Goal: Use online tool/utility: Utilize a website feature to perform a specific function

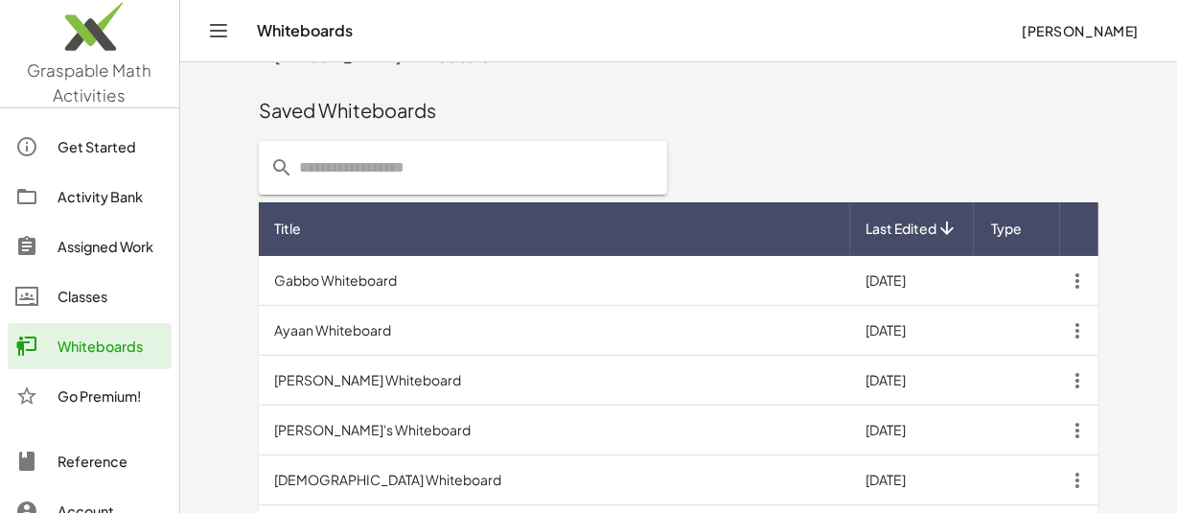
scroll to position [542, 0]
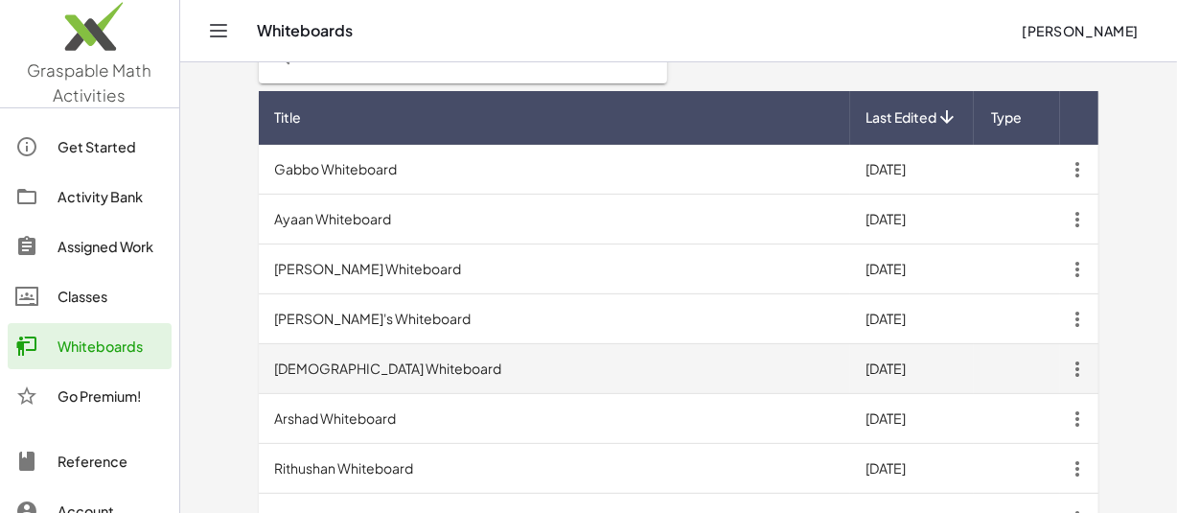
click at [335, 370] on td "[DEMOGRAPHIC_DATA] Whiteboard" at bounding box center [554, 369] width 591 height 50
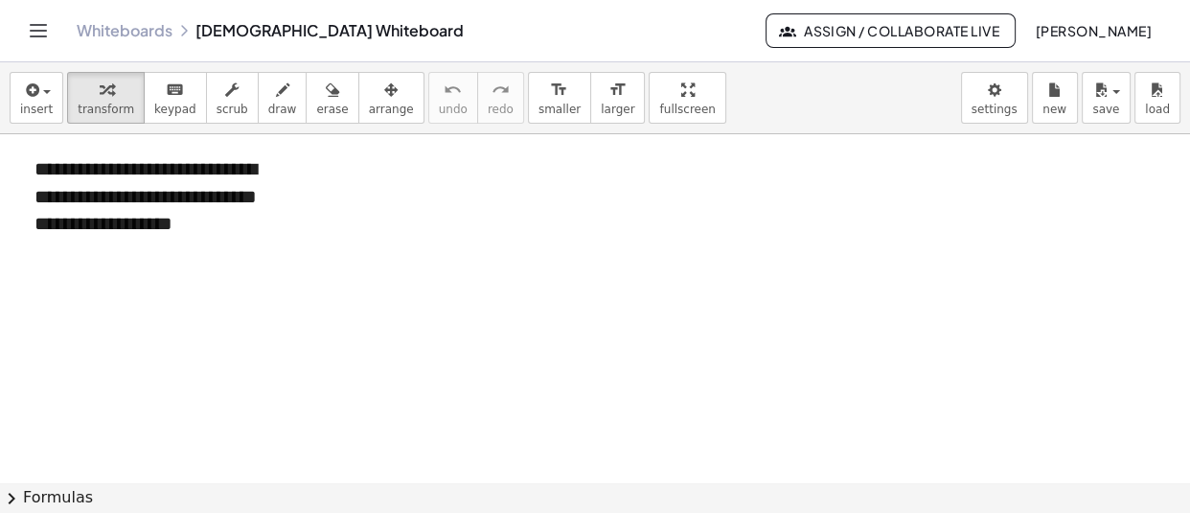
scroll to position [20590, 0]
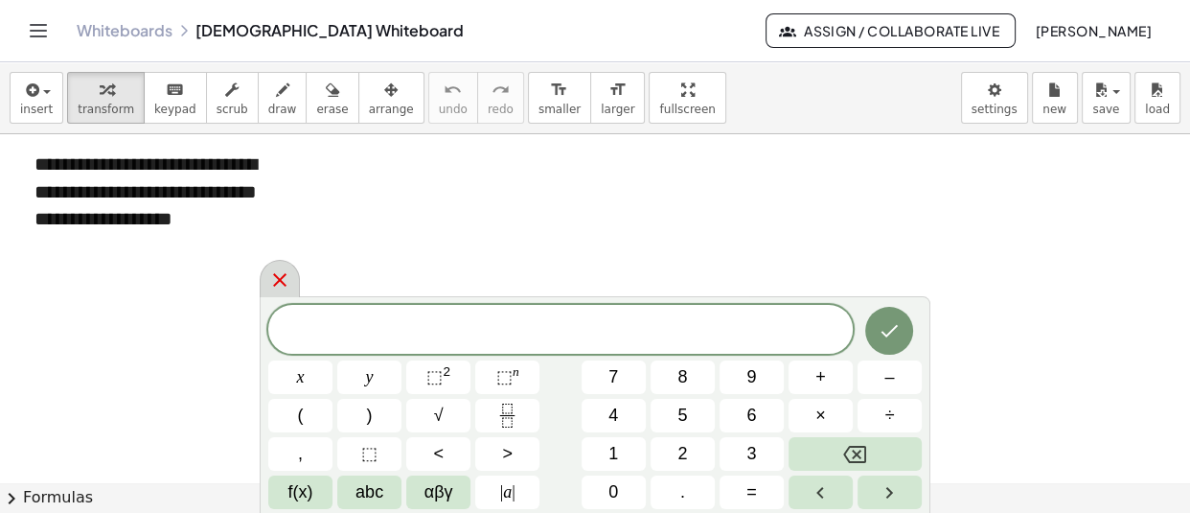
click at [281, 272] on icon at bounding box center [279, 279] width 23 height 23
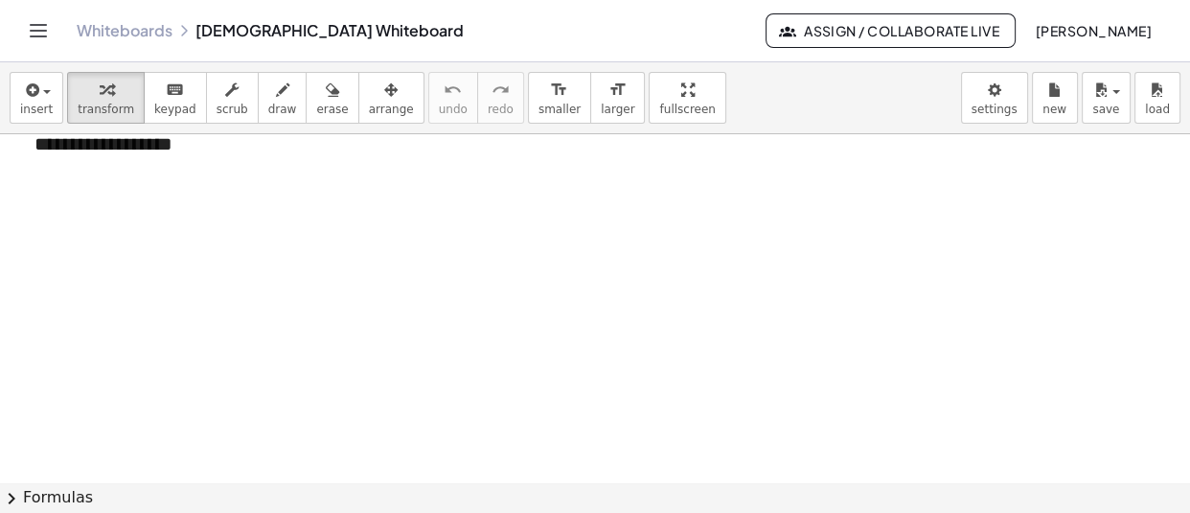
scroll to position [20668, 0]
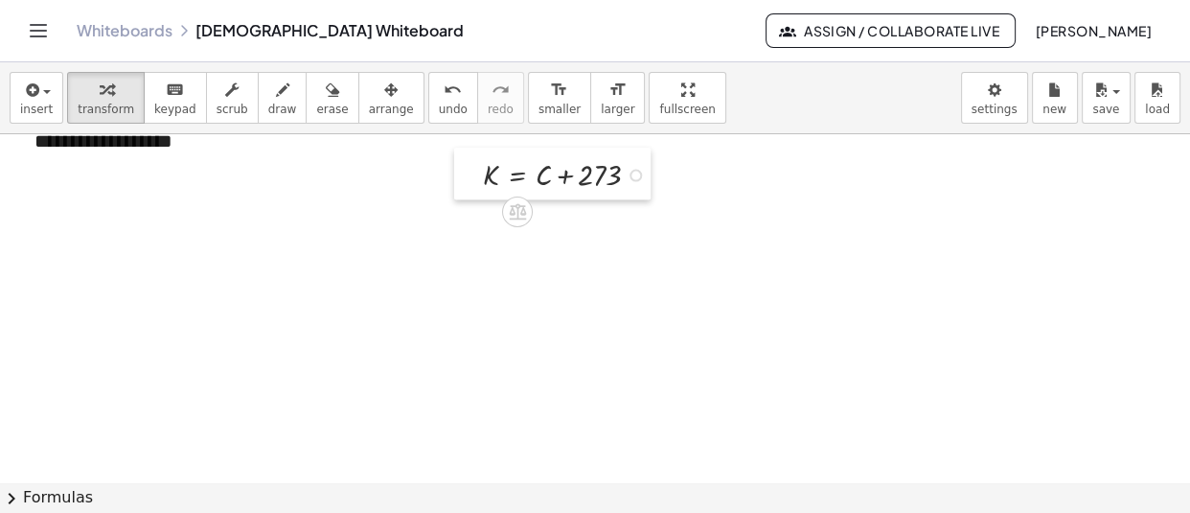
drag, startPoint x: 408, startPoint y: 267, endPoint x: 469, endPoint y: 182, distance: 104.5
click at [469, 182] on div at bounding box center [468, 174] width 29 height 52
drag, startPoint x: 498, startPoint y: 392, endPoint x: 469, endPoint y: 223, distance: 171.3
click at [469, 223] on div at bounding box center [475, 220] width 29 height 52
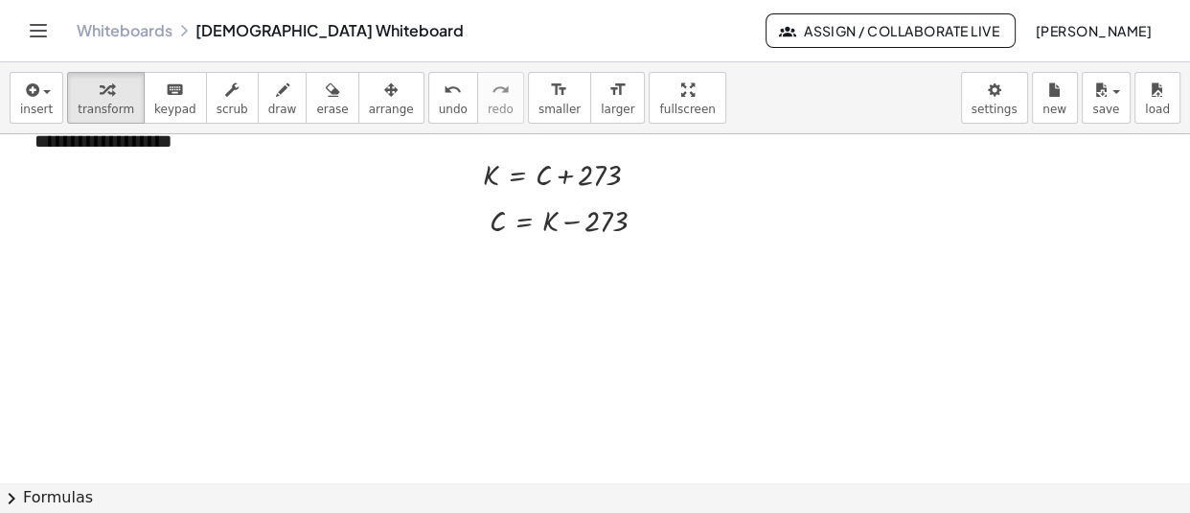
drag, startPoint x: 503, startPoint y: 444, endPoint x: 474, endPoint y: 278, distance: 168.3
click at [474, 278] on div at bounding box center [465, 277] width 29 height 69
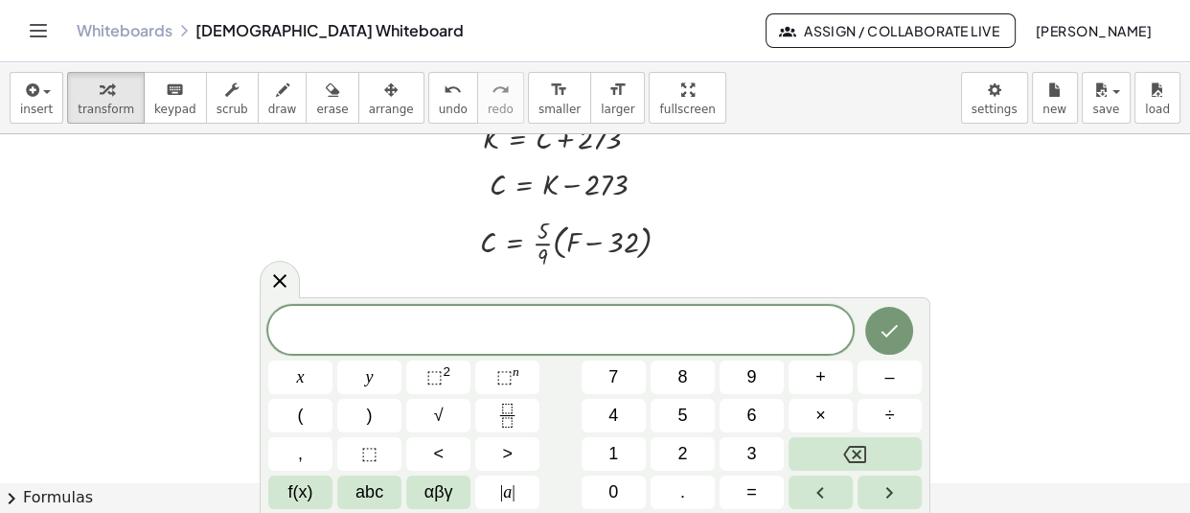
scroll to position [20701, 0]
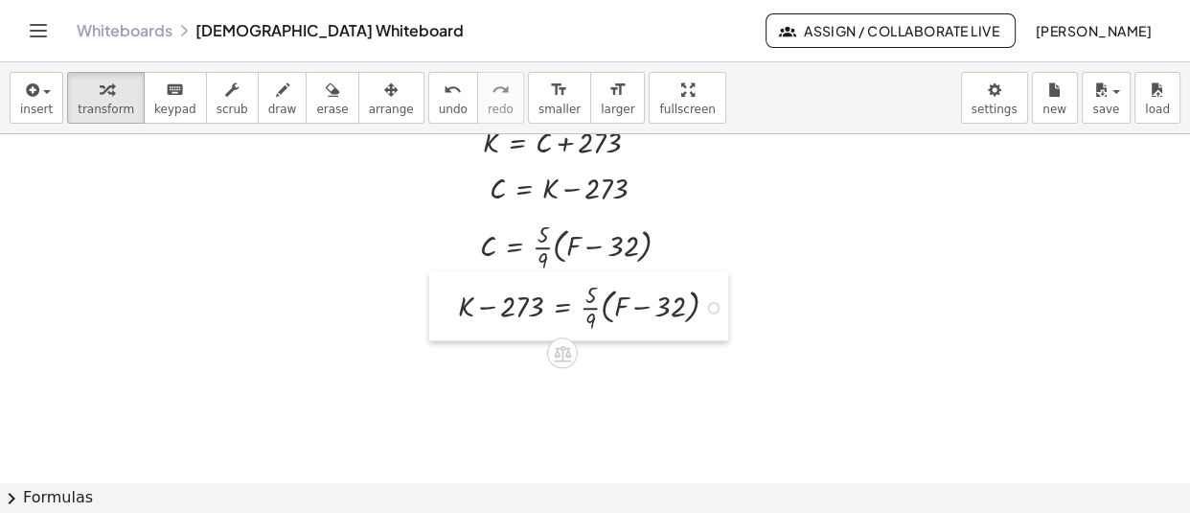
drag, startPoint x: 489, startPoint y: 440, endPoint x: 449, endPoint y: 308, distance: 138.0
click at [449, 308] on div at bounding box center [443, 305] width 29 height 69
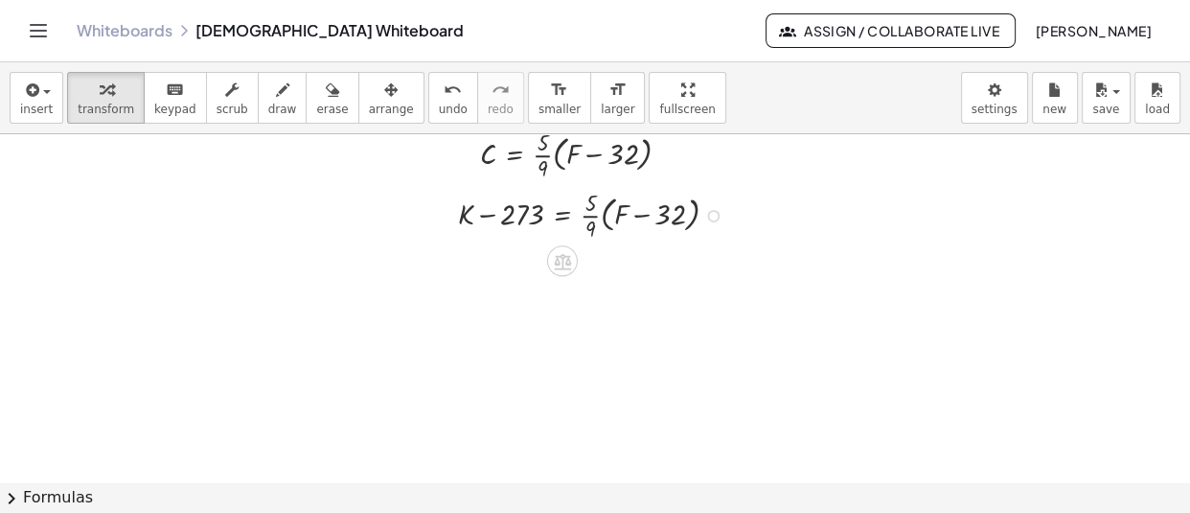
scroll to position [20794, 0]
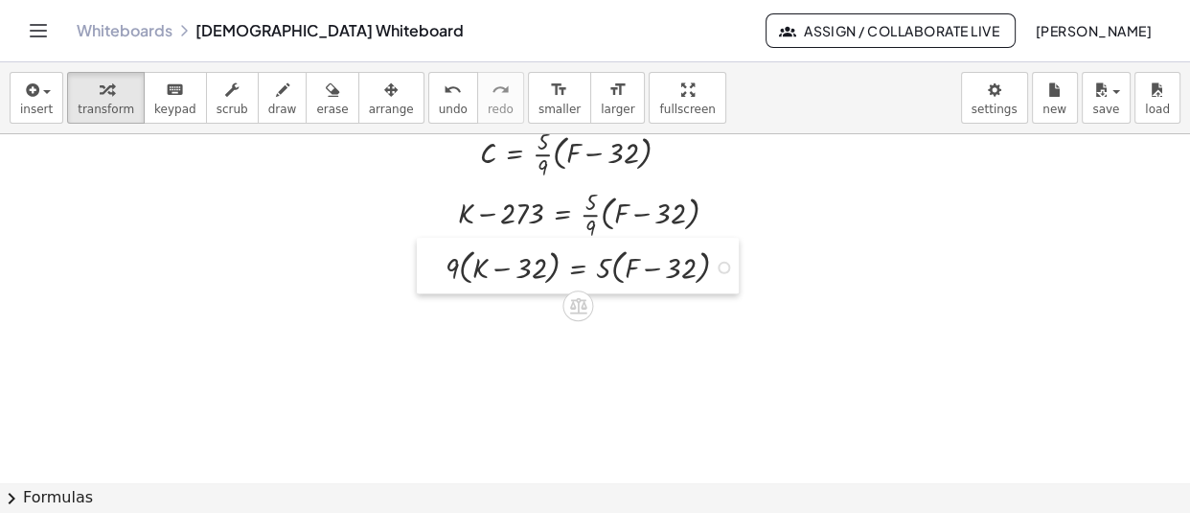
drag, startPoint x: 545, startPoint y: 397, endPoint x: 433, endPoint y: 262, distance: 175.6
click at [433, 262] on div at bounding box center [431, 266] width 29 height 56
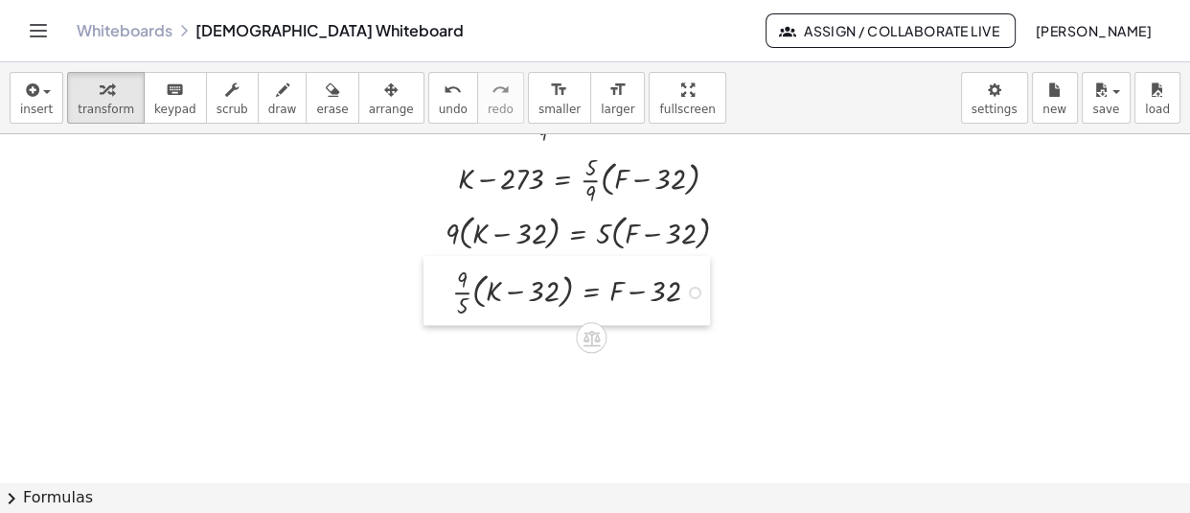
drag, startPoint x: 517, startPoint y: 379, endPoint x: 430, endPoint y: 297, distance: 118.6
click at [430, 297] on div at bounding box center [438, 290] width 29 height 69
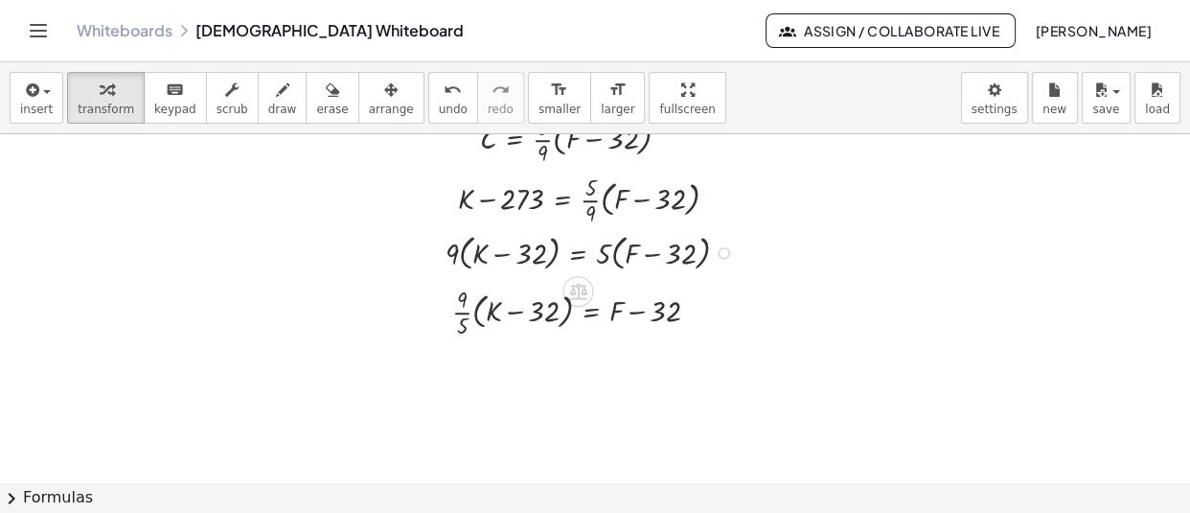
scroll to position [20807, 0]
click at [720, 250] on div at bounding box center [724, 254] width 12 height 12
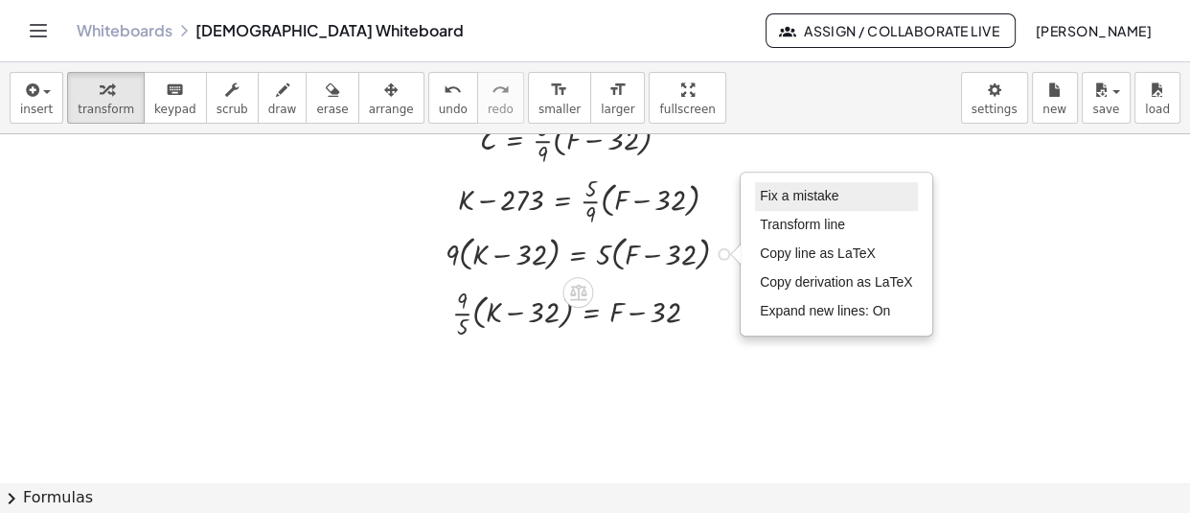
click at [767, 192] on span "Fix a mistake" at bounding box center [799, 195] width 79 height 15
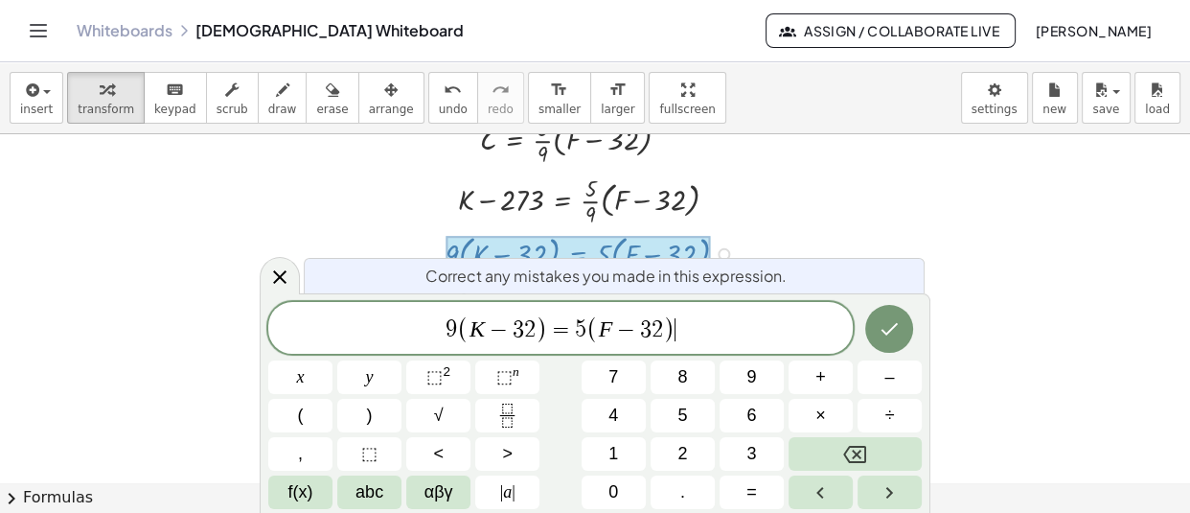
click at [524, 327] on span "2" at bounding box center [530, 329] width 12 height 23
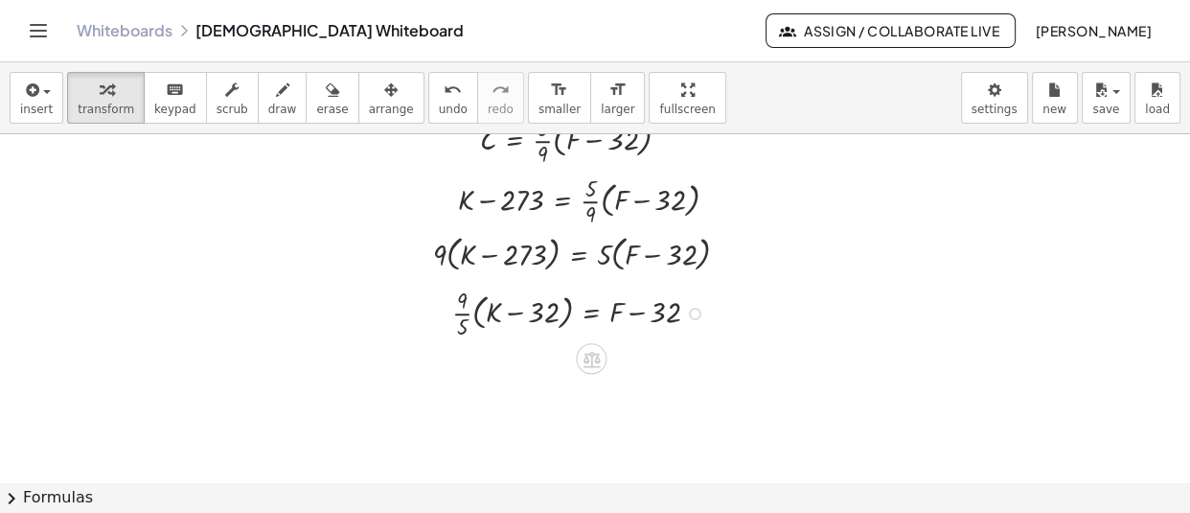
click at [692, 315] on div at bounding box center [695, 314] width 12 height 12
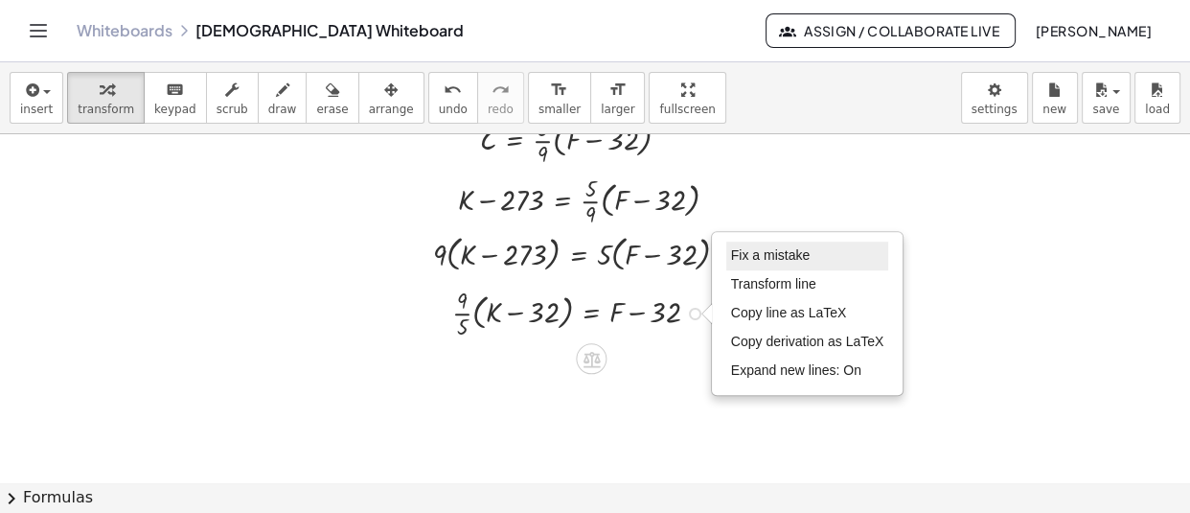
click at [786, 245] on li "Fix a mistake" at bounding box center [807, 256] width 163 height 29
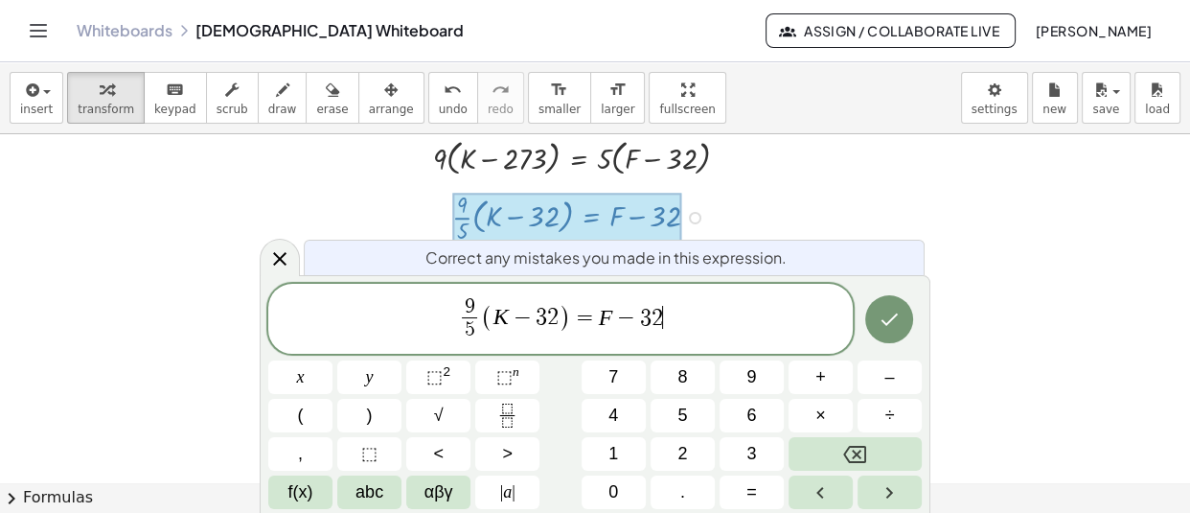
scroll to position [20903, 0]
click at [547, 310] on span "2" at bounding box center [553, 317] width 12 height 23
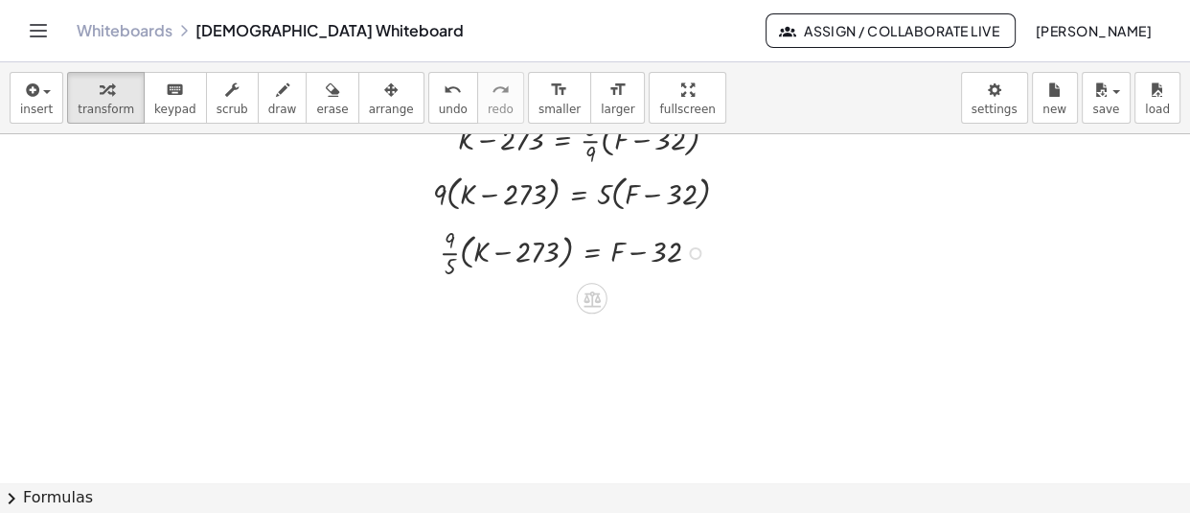
scroll to position [20868, 0]
drag, startPoint x: 513, startPoint y: 389, endPoint x: 426, endPoint y: 314, distance: 114.1
click at [426, 314] on div at bounding box center [433, 312] width 29 height 69
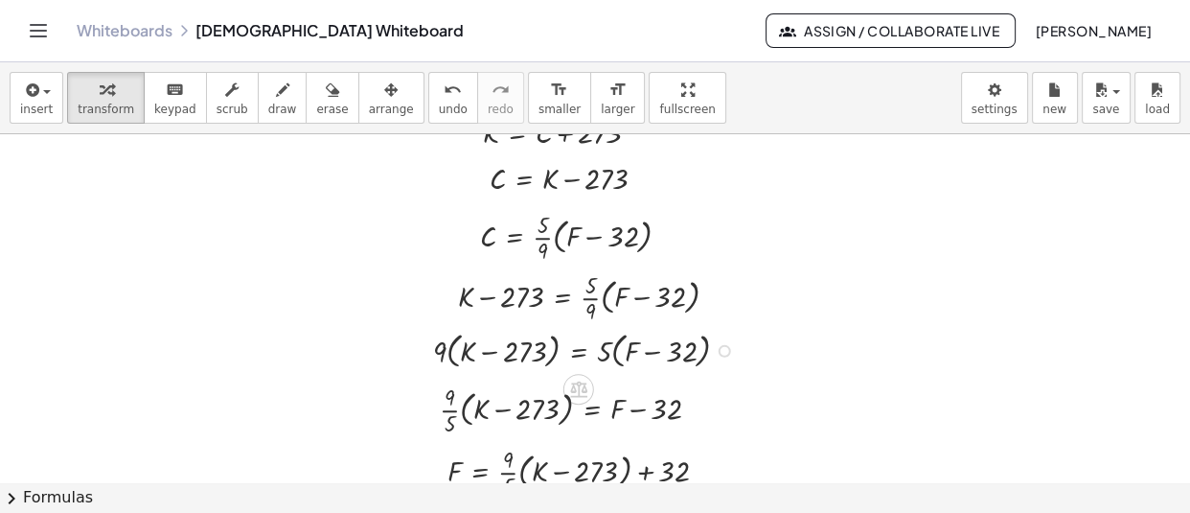
scroll to position [20674, 0]
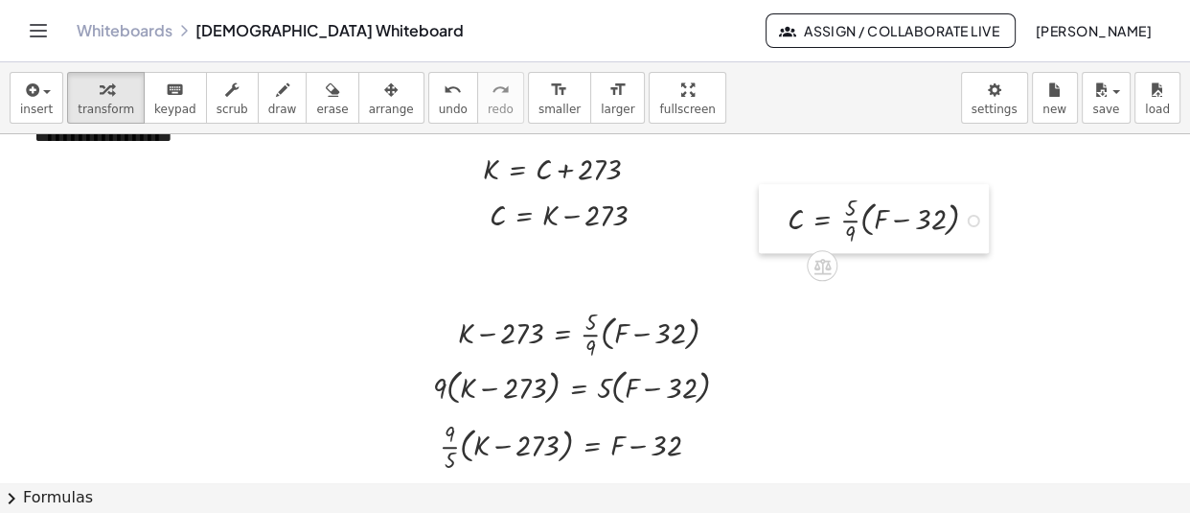
drag, startPoint x: 472, startPoint y: 259, endPoint x: 780, endPoint y: 205, distance: 312.3
click at [780, 205] on div at bounding box center [773, 218] width 29 height 69
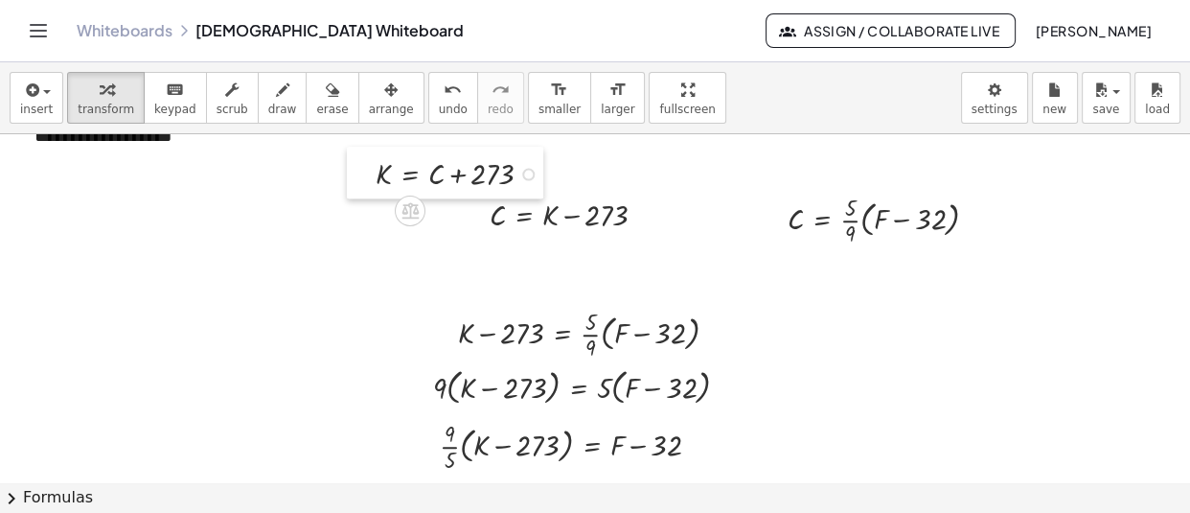
drag, startPoint x: 459, startPoint y: 163, endPoint x: 352, endPoint y: 168, distance: 107.4
click at [352, 168] on div at bounding box center [361, 173] width 29 height 52
drag, startPoint x: 359, startPoint y: 173, endPoint x: 475, endPoint y: 168, distance: 116.1
click at [475, 168] on div at bounding box center [477, 168] width 29 height 52
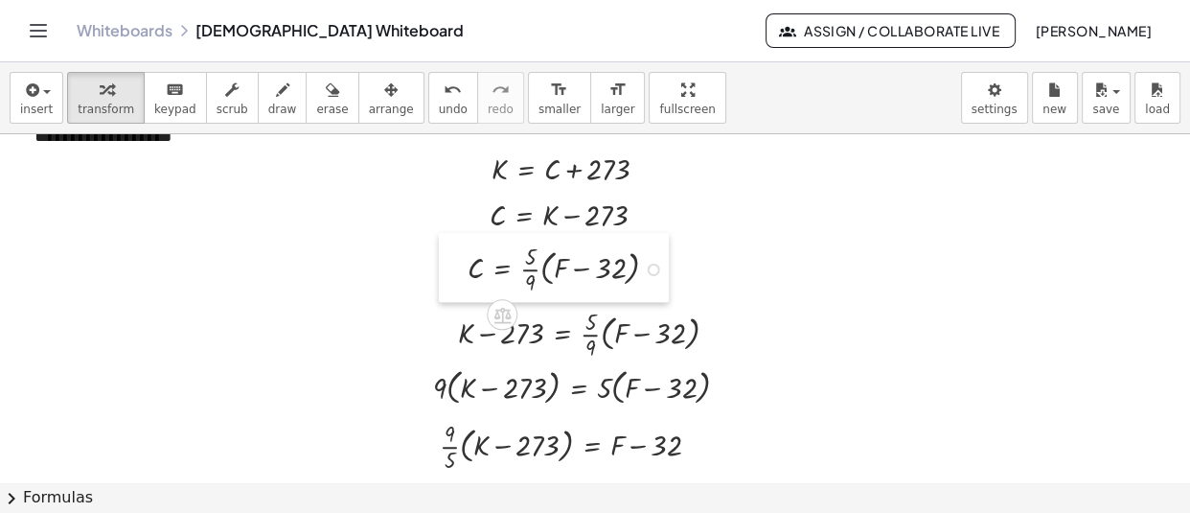
drag, startPoint x: 775, startPoint y: 226, endPoint x: 455, endPoint y: 275, distance: 323.8
click at [455, 275] on div at bounding box center [453, 267] width 29 height 69
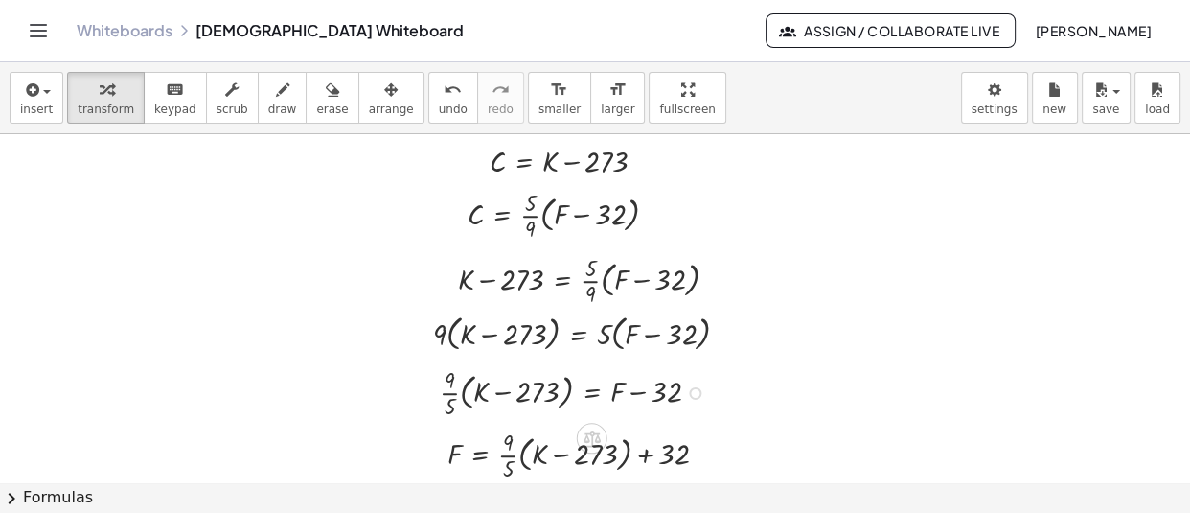
scroll to position [20911, 0]
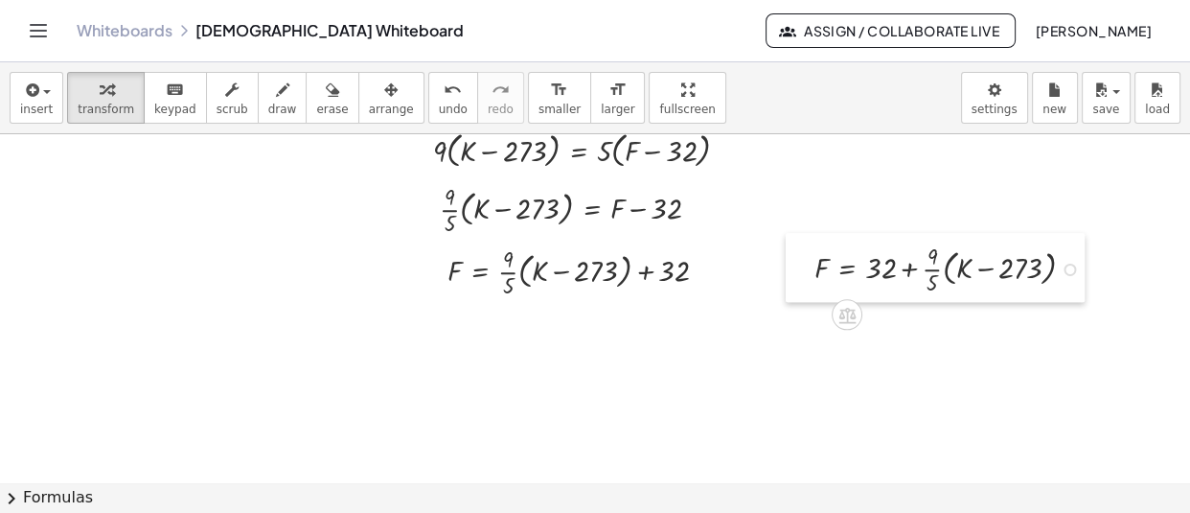
drag, startPoint x: 518, startPoint y: 440, endPoint x: 807, endPoint y: 265, distance: 337.1
click at [807, 265] on div at bounding box center [800, 267] width 29 height 69
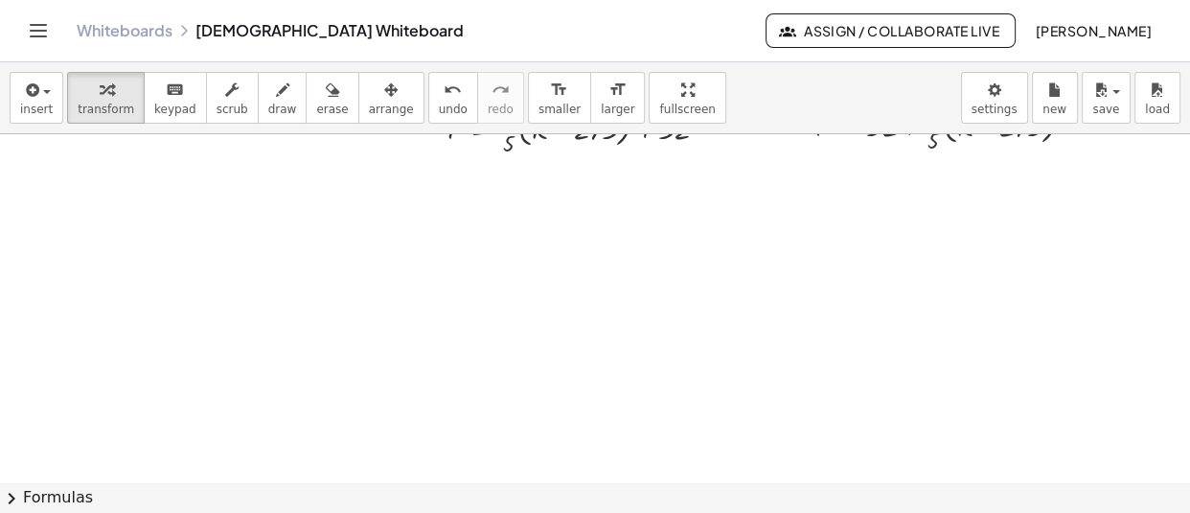
scroll to position [21053, 0]
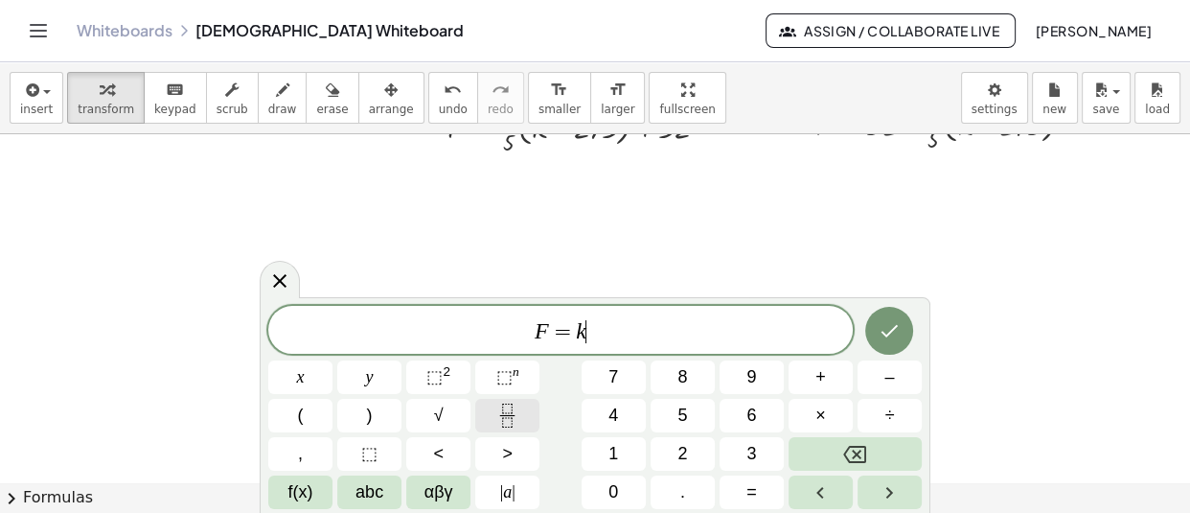
click at [501, 416] on icon "Fraction" at bounding box center [507, 415] width 24 height 24
click at [508, 414] on icon "Fraction" at bounding box center [507, 415] width 24 height 24
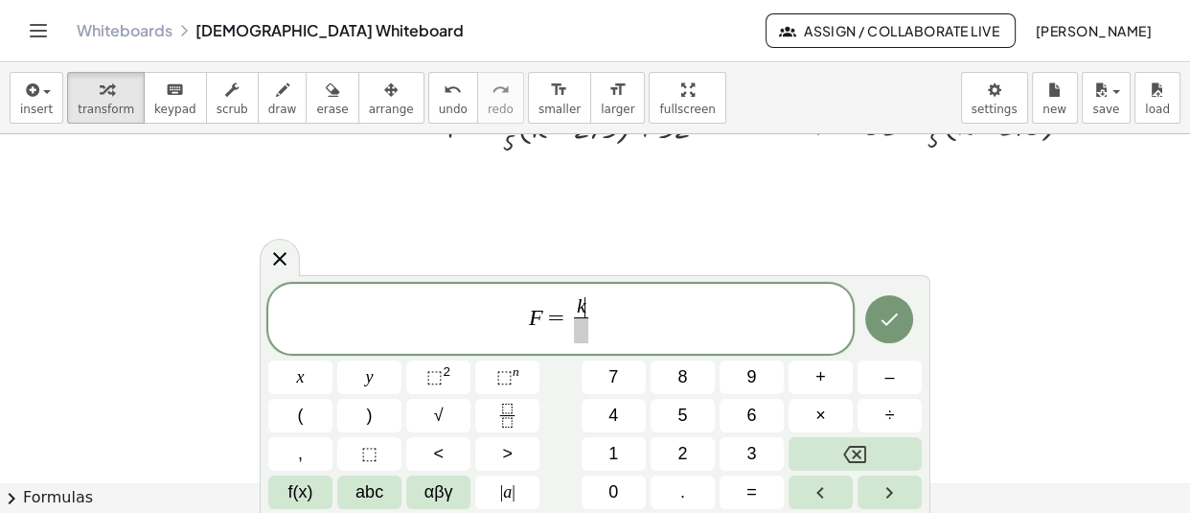
click at [587, 308] on span "k ​" at bounding box center [580, 307] width 13 height 21
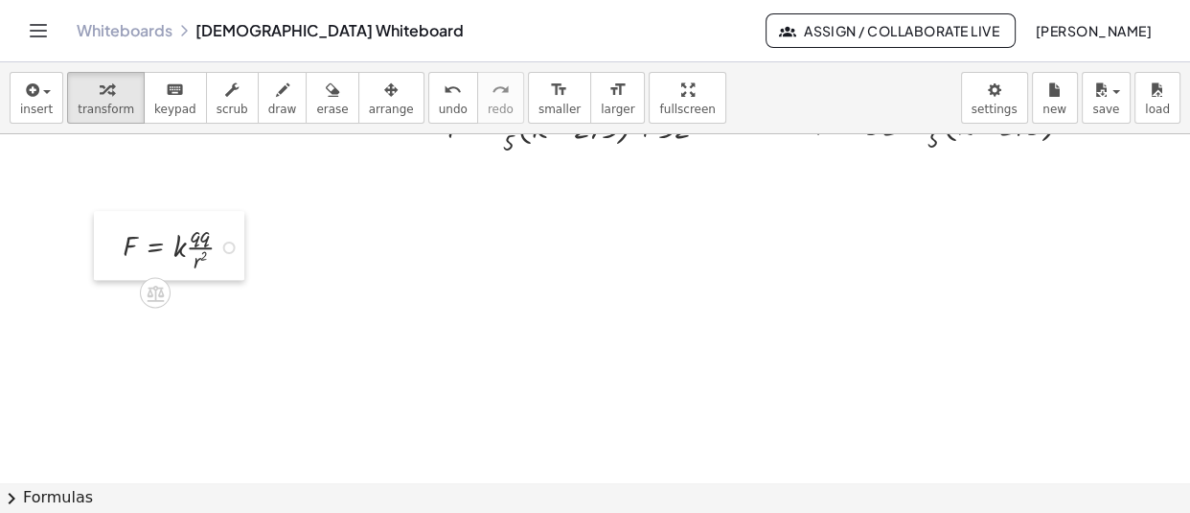
drag, startPoint x: 242, startPoint y: 317, endPoint x: 119, endPoint y: 244, distance: 143.5
click at [119, 244] on div at bounding box center [108, 245] width 29 height 69
click at [278, 102] on button "draw" at bounding box center [283, 98] width 50 height 52
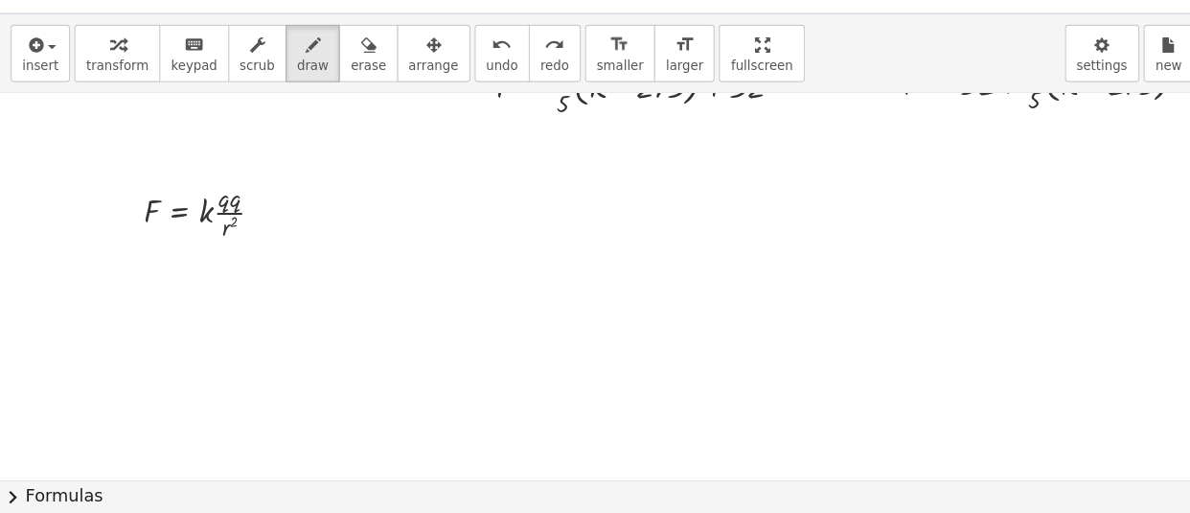
scroll to position [0, 0]
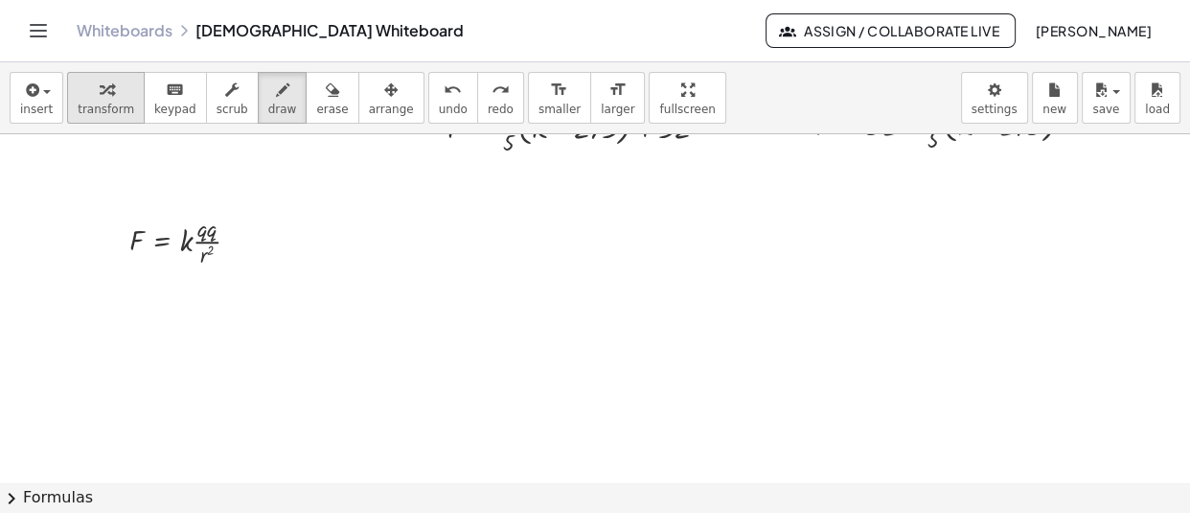
click at [100, 99] on icon "button" at bounding box center [106, 90] width 13 height 23
click at [236, 242] on div at bounding box center [236, 242] width 12 height 12
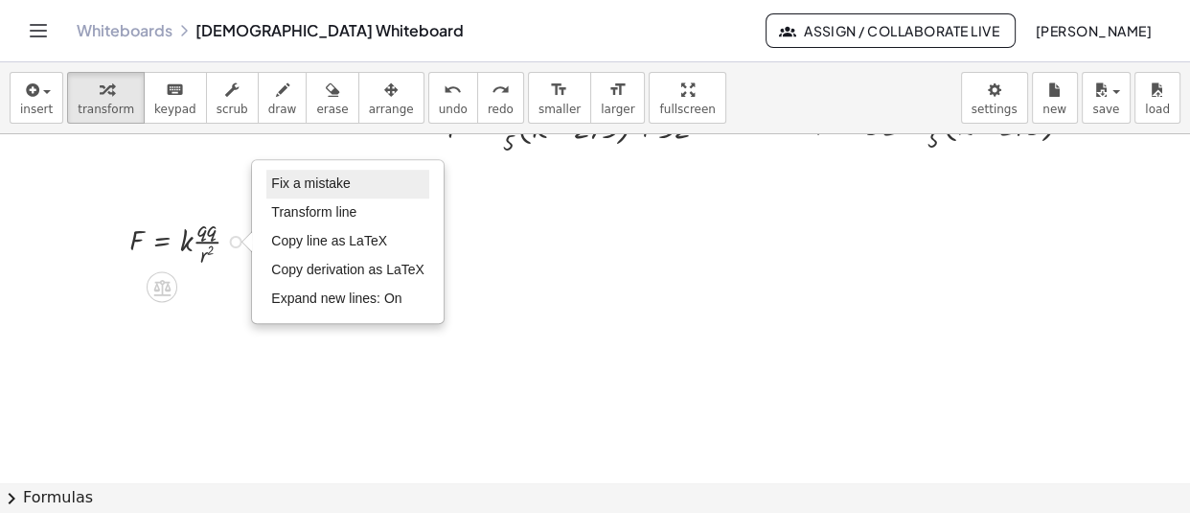
click at [380, 187] on li "Fix a mistake" at bounding box center [347, 184] width 163 height 29
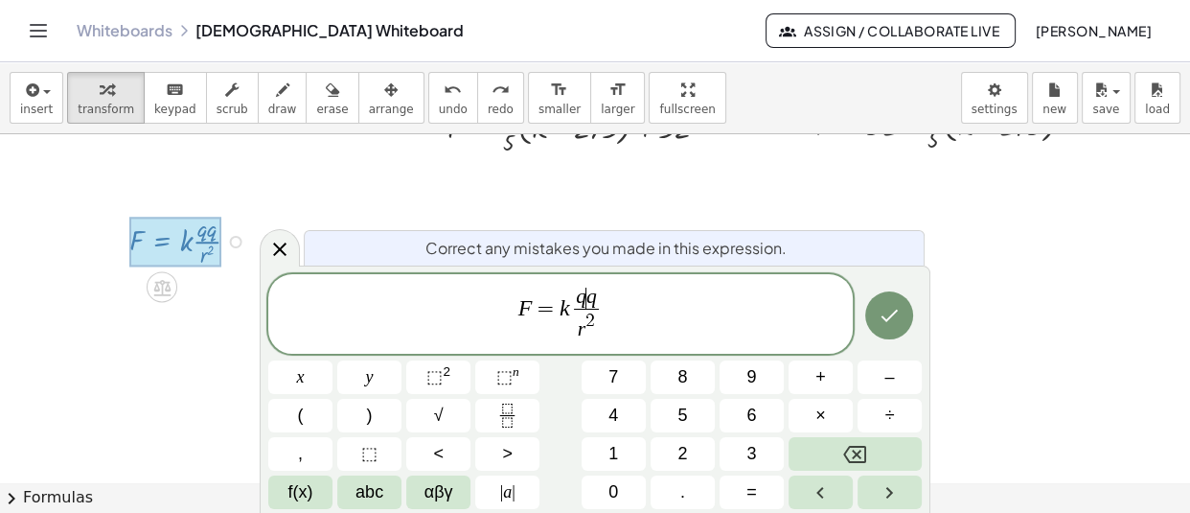
click at [589, 305] on var "q" at bounding box center [592, 296] width 11 height 23
click at [604, 299] on span "q 1 q ​" at bounding box center [585, 298] width 35 height 21
click at [358, 494] on span "abc" at bounding box center [370, 492] width 28 height 26
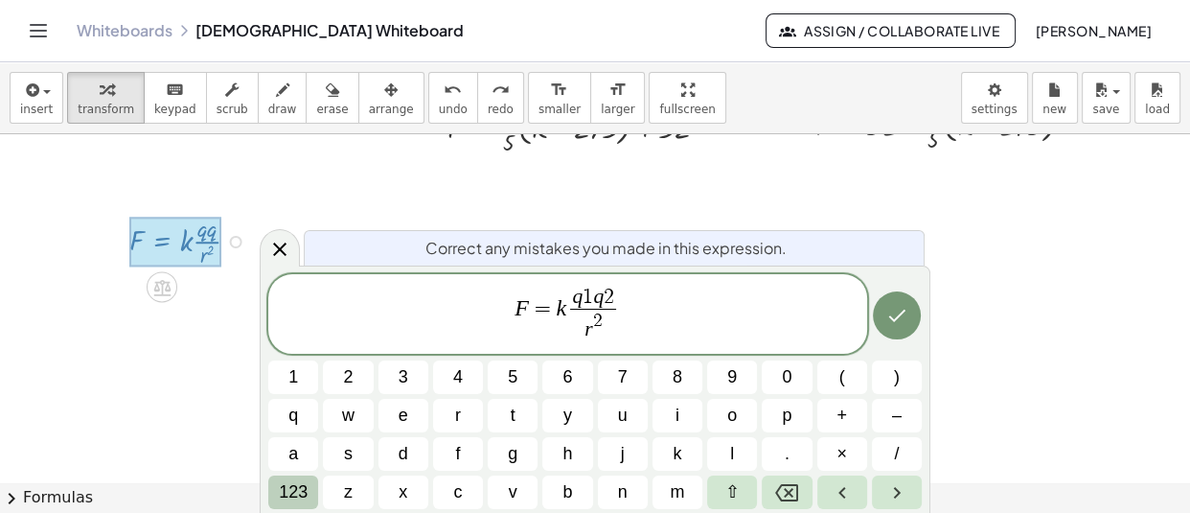
click at [297, 493] on span "123" at bounding box center [293, 492] width 29 height 26
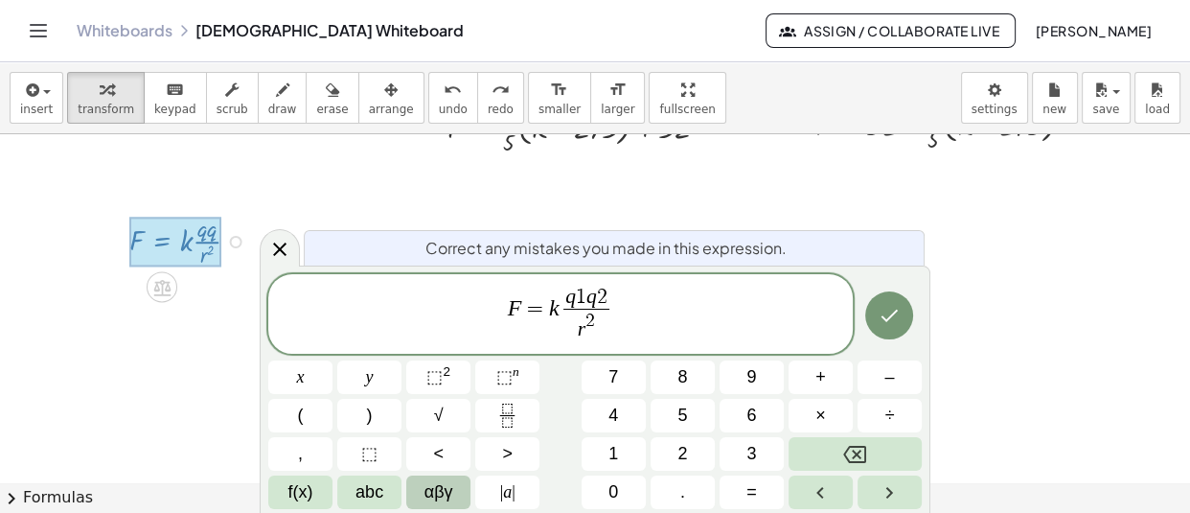
click at [449, 490] on span "αβγ" at bounding box center [439, 492] width 29 height 26
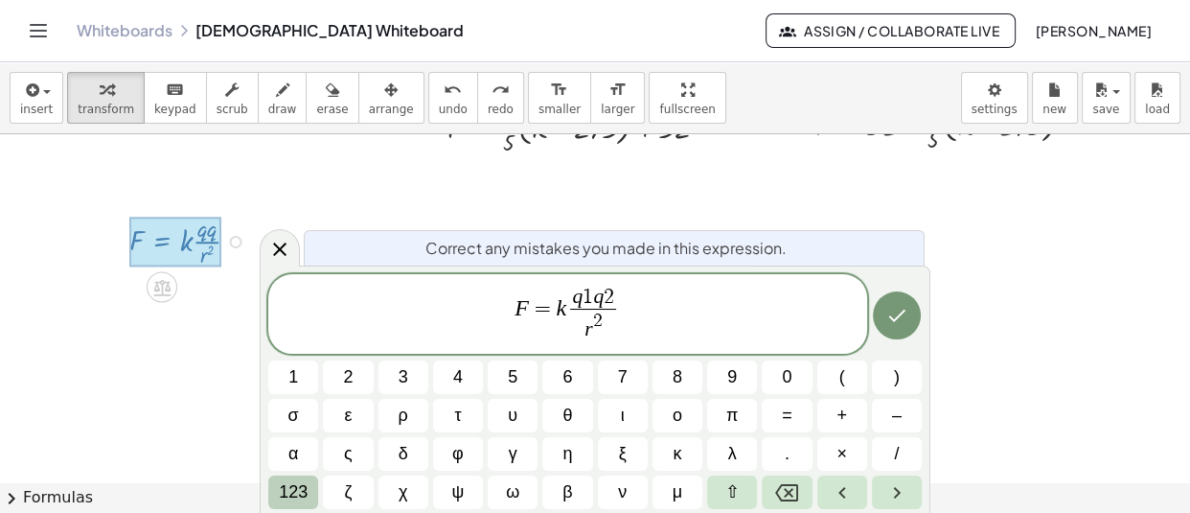
click at [290, 489] on span "123" at bounding box center [293, 492] width 29 height 26
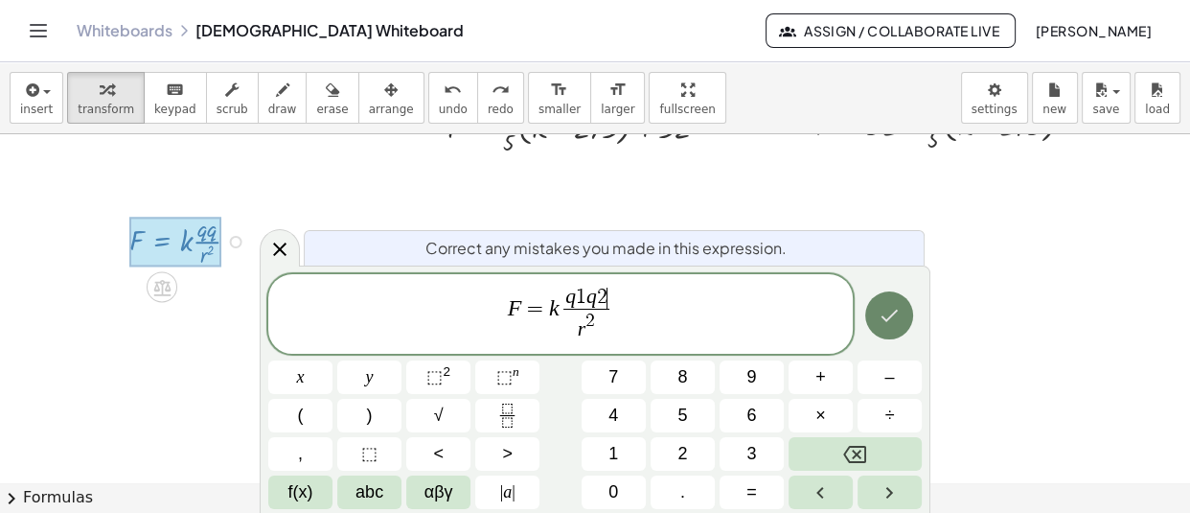
click at [869, 323] on button "Done" at bounding box center [889, 315] width 48 height 48
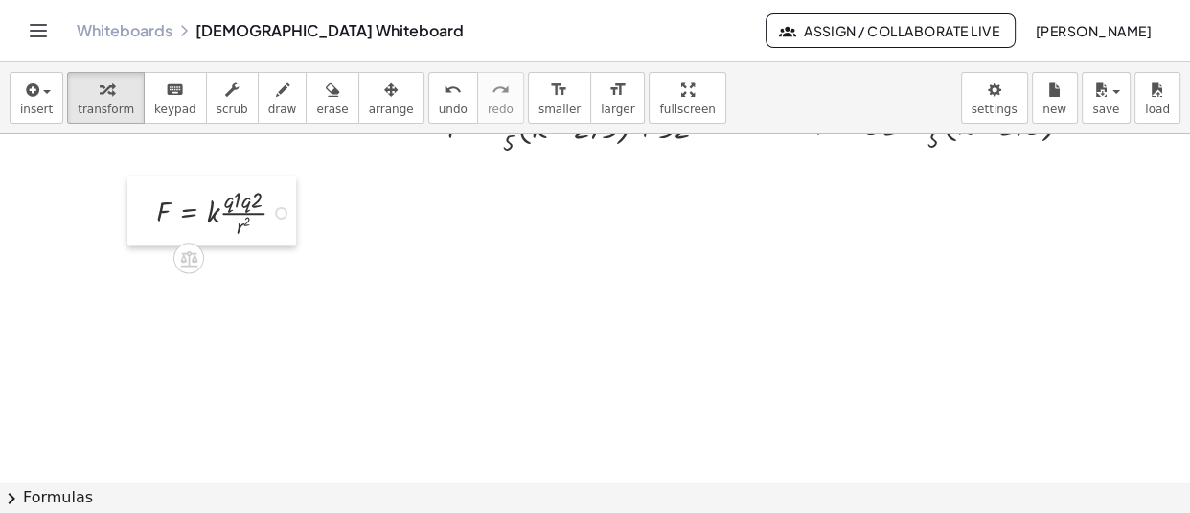
drag, startPoint x: 121, startPoint y: 243, endPoint x: 148, endPoint y: 215, distance: 39.3
click at [148, 215] on div at bounding box center [141, 210] width 29 height 69
click at [601, 96] on div "format_size" at bounding box center [618, 89] width 34 height 23
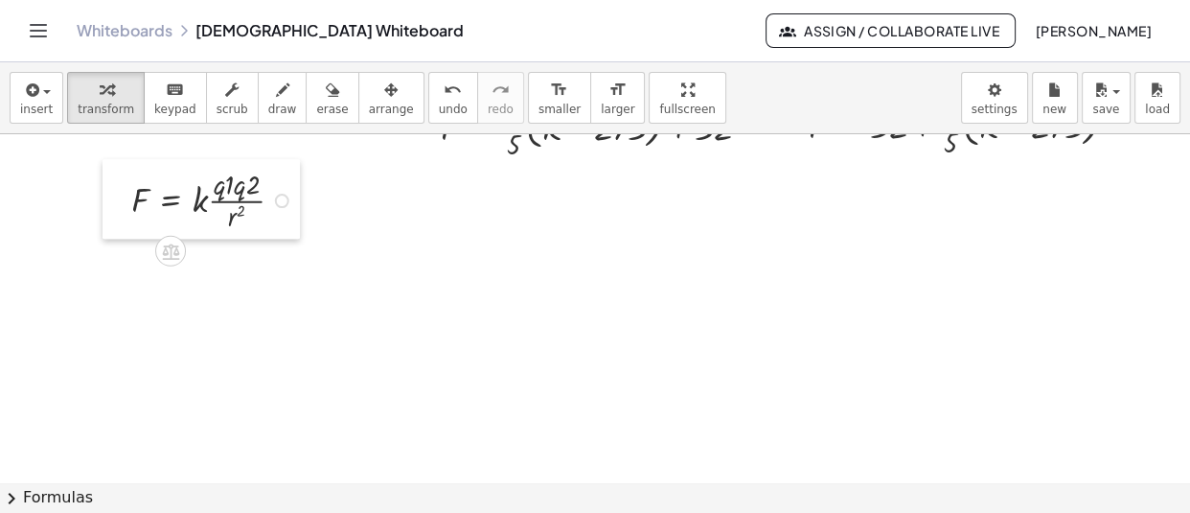
drag, startPoint x: 142, startPoint y: 207, endPoint x: 124, endPoint y: 195, distance: 22.1
click at [124, 195] on div at bounding box center [117, 199] width 29 height 80
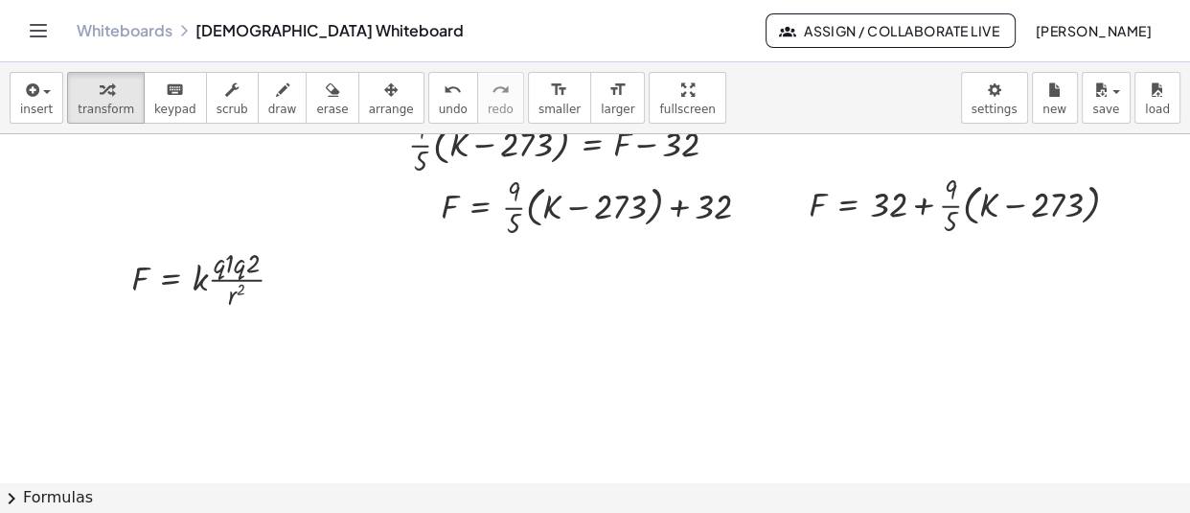
scroll to position [21078, 0]
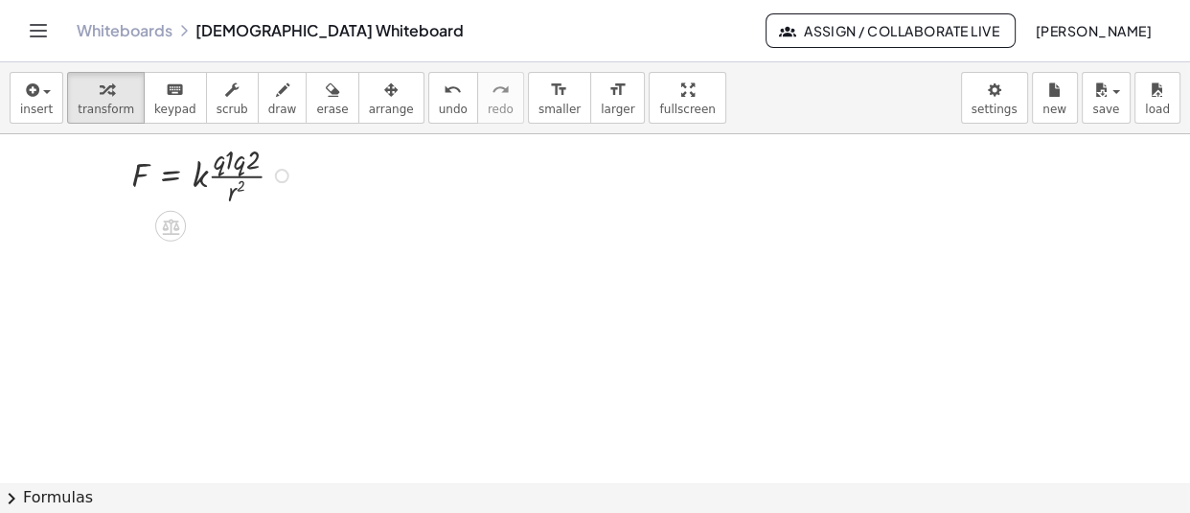
click at [283, 173] on div "Fix a mistake Transform line Copy line as LaTeX Copy derivation as LaTeX Expand…" at bounding box center [282, 176] width 14 height 14
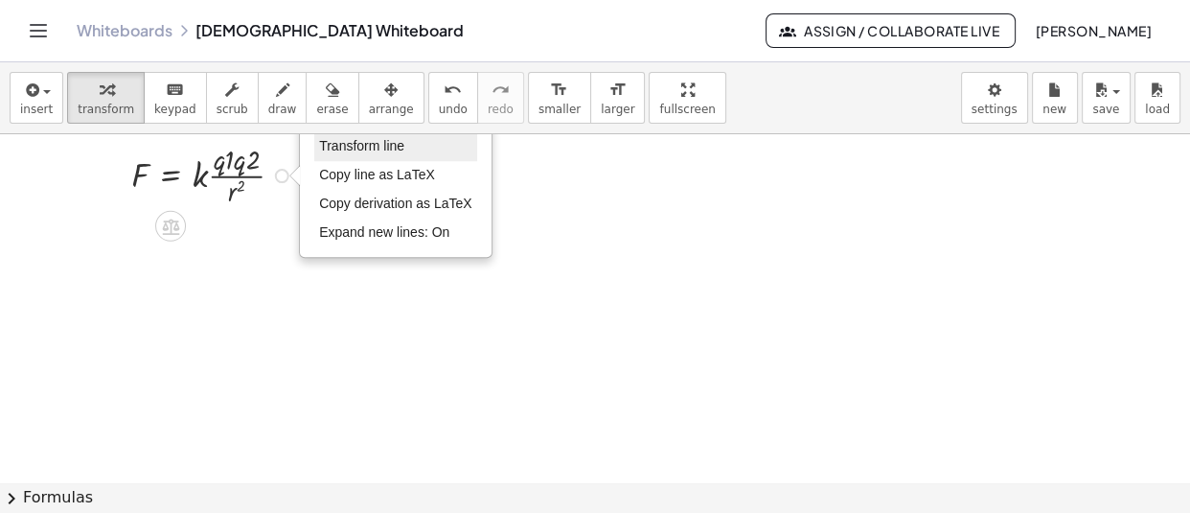
scroll to position [21019, 0]
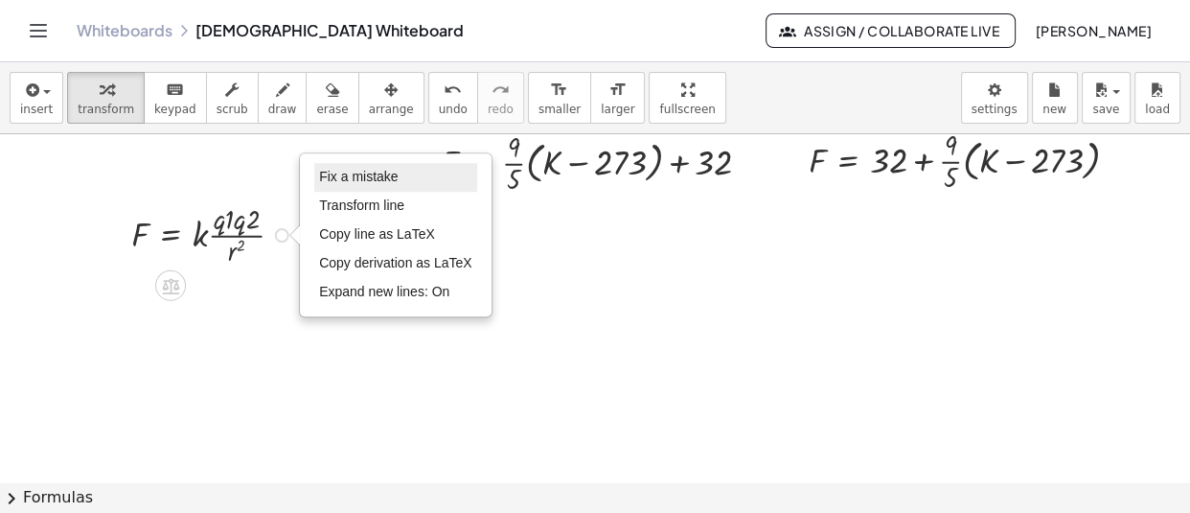
click at [381, 178] on span "Fix a mistake" at bounding box center [358, 176] width 79 height 15
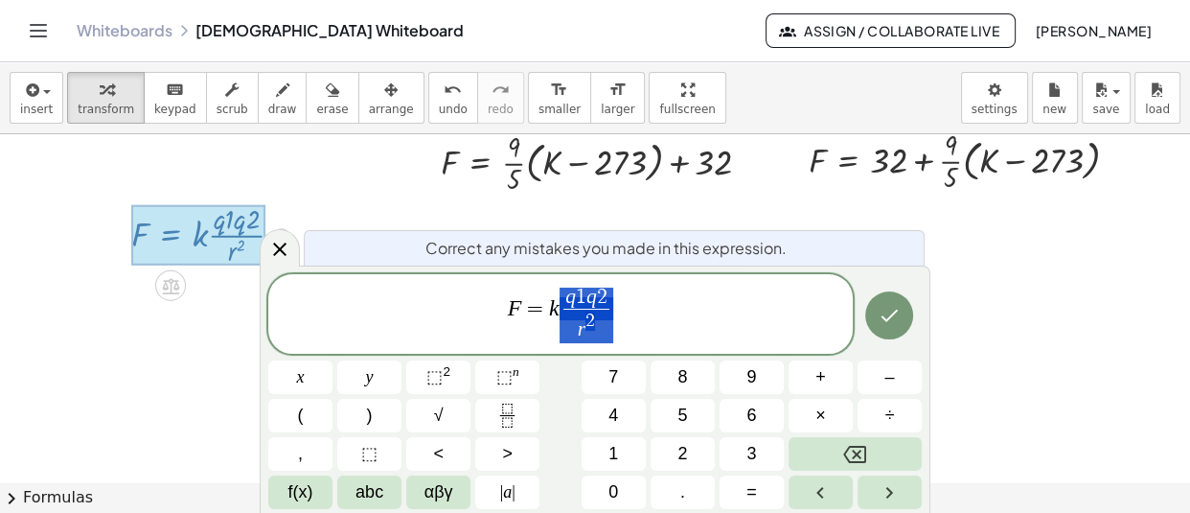
drag, startPoint x: 612, startPoint y: 303, endPoint x: 577, endPoint y: 296, distance: 36.1
drag, startPoint x: 616, startPoint y: 288, endPoint x: 576, endPoint y: 291, distance: 40.4
click at [576, 291] on span "F = k q 1 q 2 r 2 ​" at bounding box center [560, 315] width 585 height 59
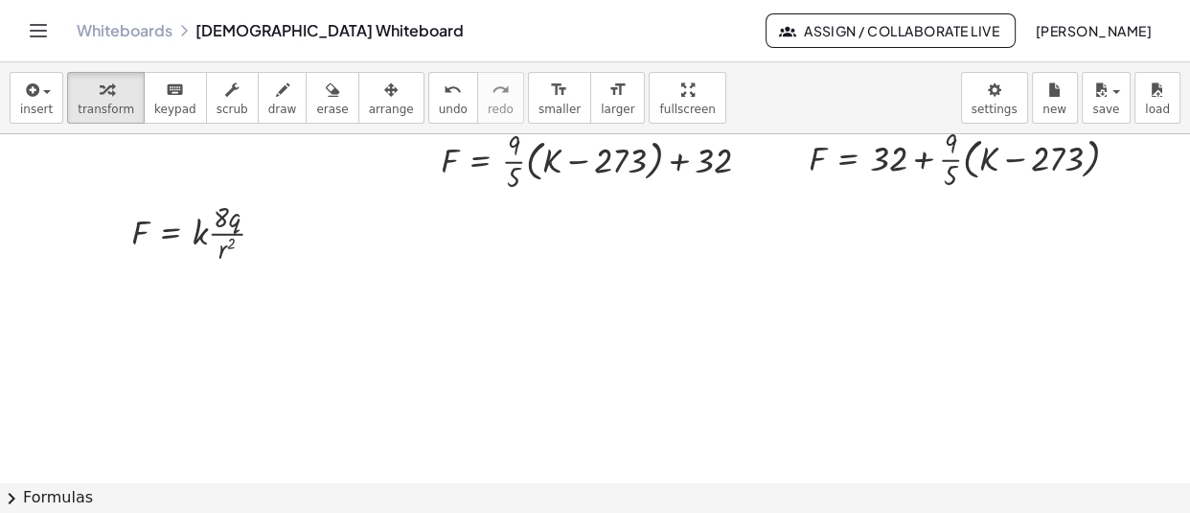
scroll to position [21089, 0]
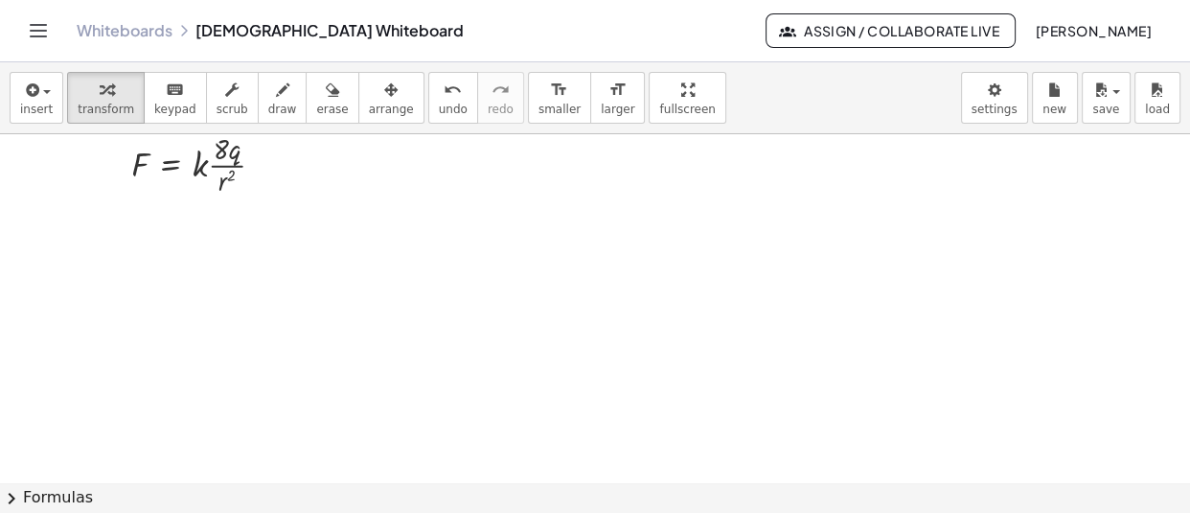
drag, startPoint x: 172, startPoint y: 336, endPoint x: 109, endPoint y: 236, distance: 118.3
click at [106, 236] on div at bounding box center [92, 253] width 29 height 63
click at [258, 166] on div "Fix a mistake Transform line Copy line as LaTeX Copy derivation as LaTeX Expand…" at bounding box center [263, 165] width 14 height 14
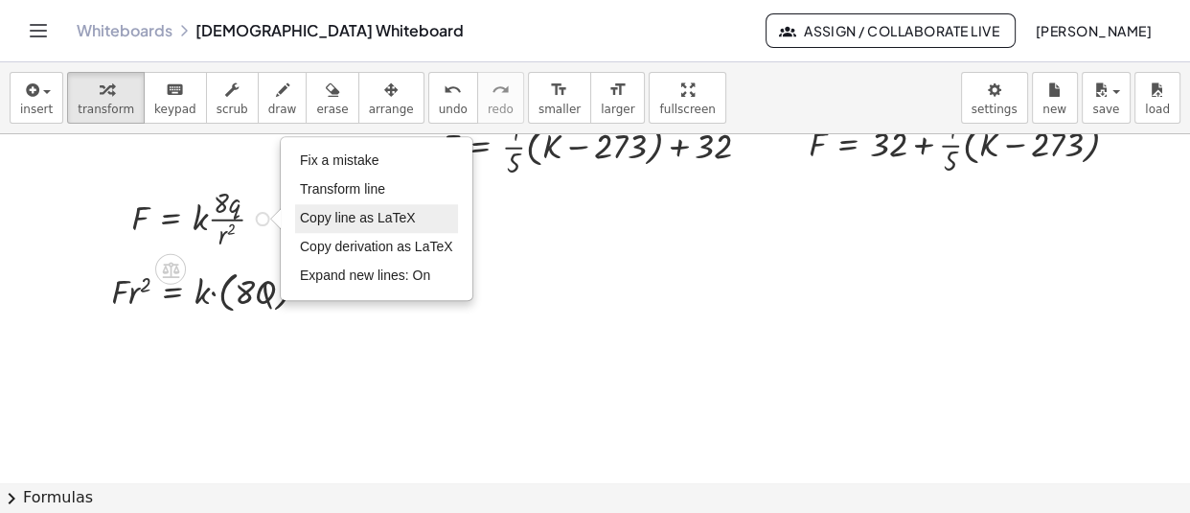
scroll to position [21034, 0]
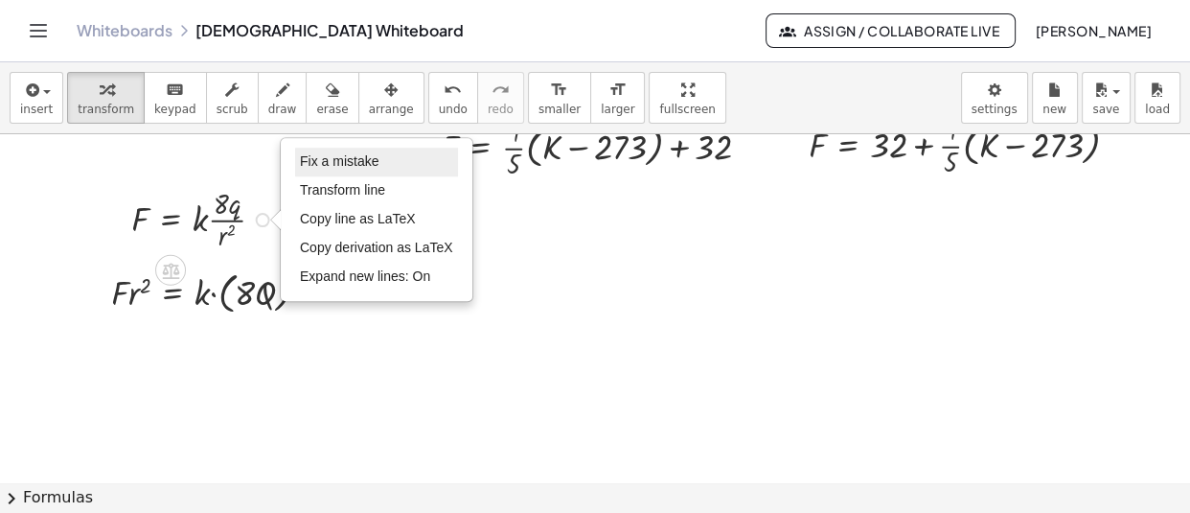
click at [372, 156] on span "Fix a mistake" at bounding box center [339, 160] width 79 height 15
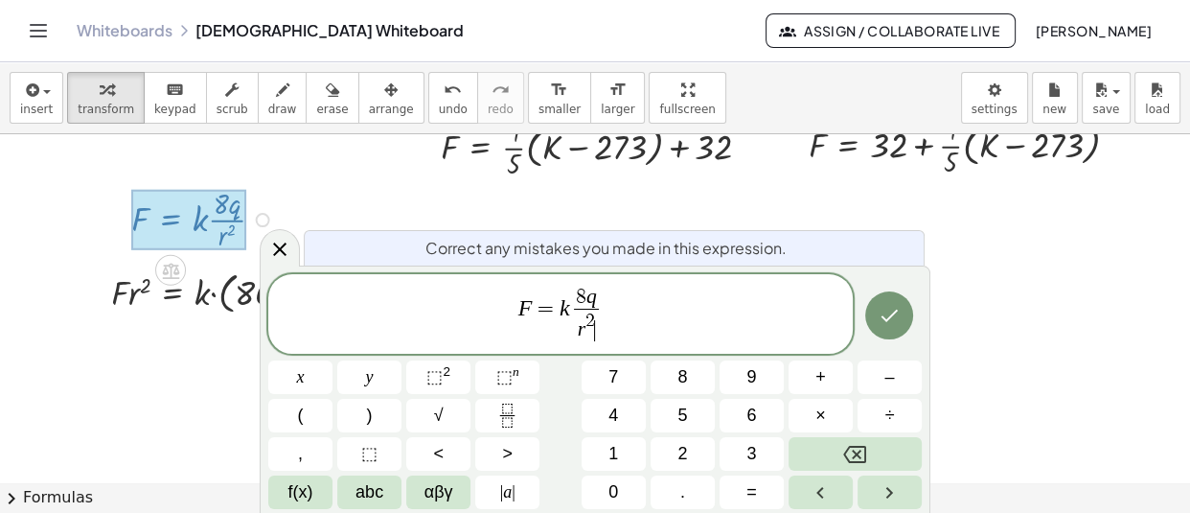
click at [599, 294] on span "8 q r 2 ​ ​" at bounding box center [587, 316] width 34 height 56
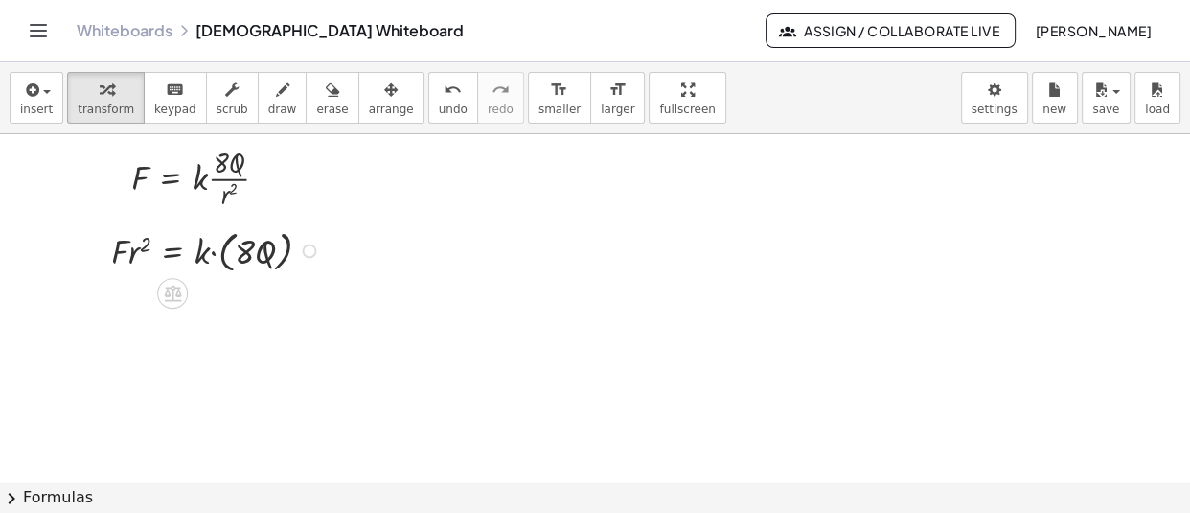
scroll to position [21076, 0]
drag, startPoint x: 94, startPoint y: 262, endPoint x: 100, endPoint y: 251, distance: 12.0
click at [100, 251] on div at bounding box center [102, 237] width 29 height 63
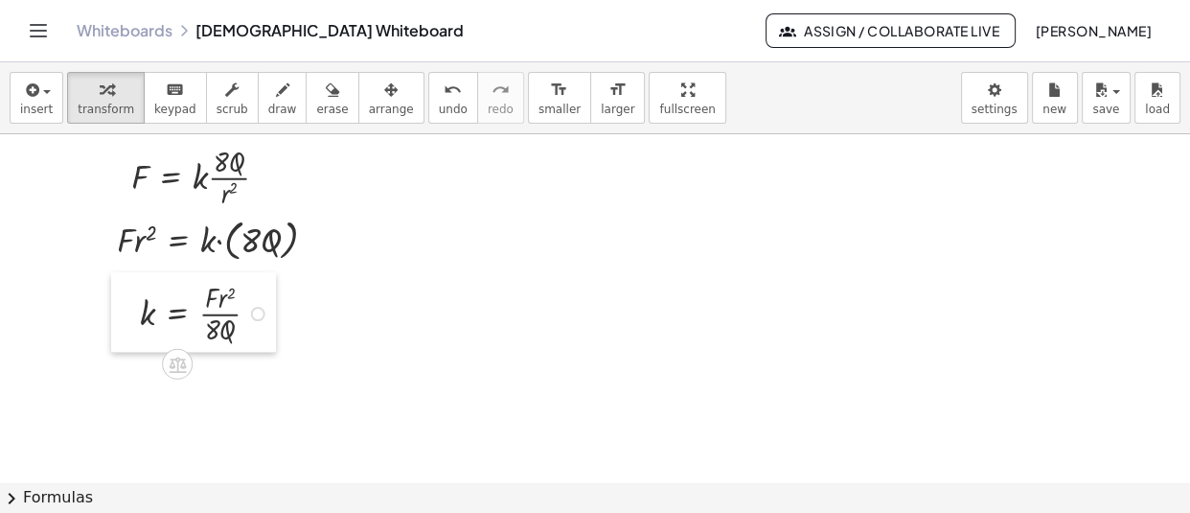
drag, startPoint x: 244, startPoint y: 357, endPoint x: 139, endPoint y: 311, distance: 114.6
click at [139, 311] on div at bounding box center [125, 312] width 29 height 80
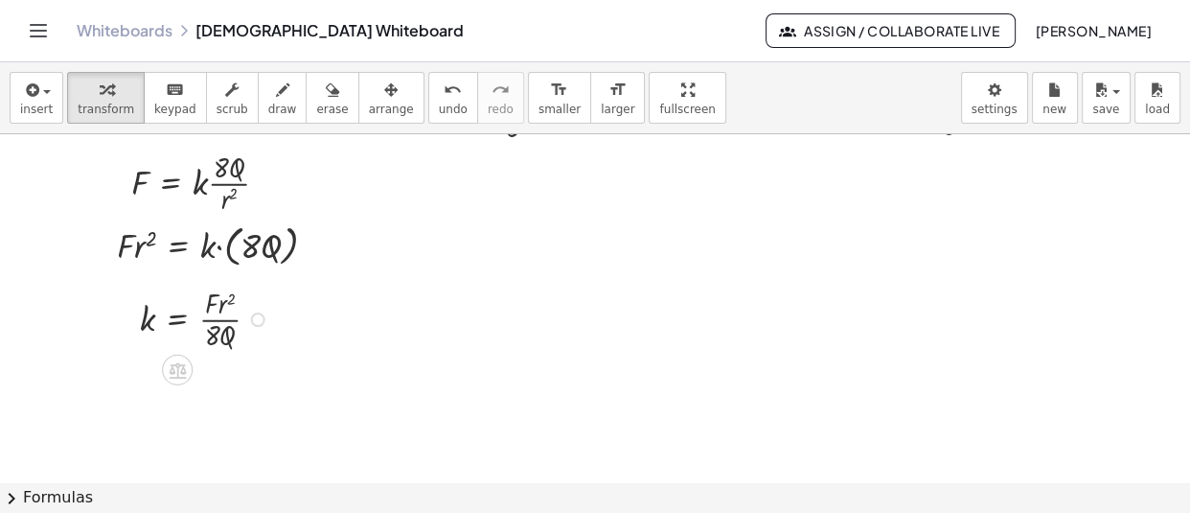
scroll to position [21070, 0]
click at [276, 94] on icon "button" at bounding box center [282, 90] width 13 height 23
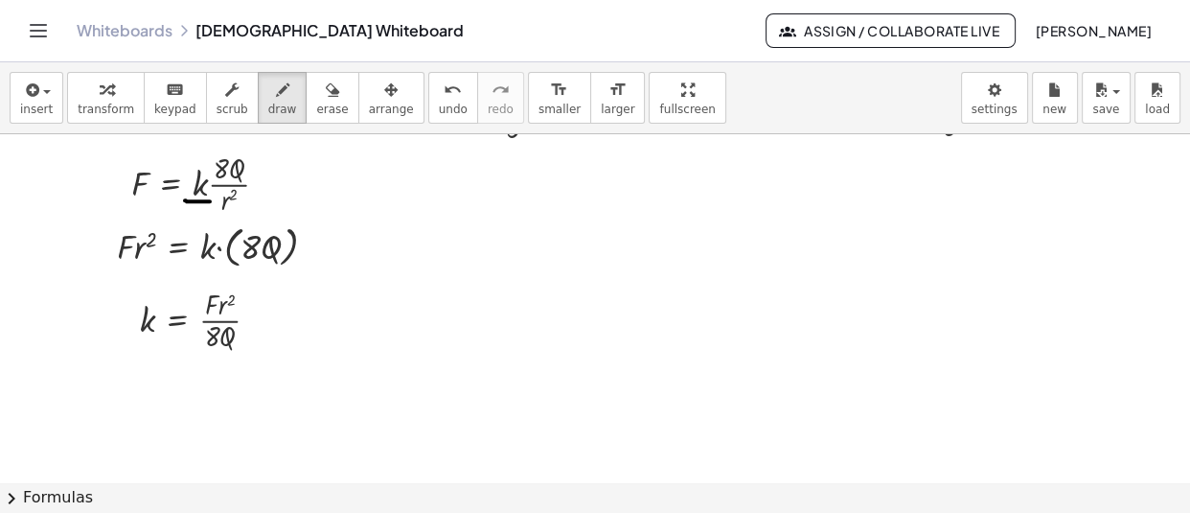
drag, startPoint x: 185, startPoint y: 203, endPoint x: 210, endPoint y: 204, distance: 24.9
drag, startPoint x: 129, startPoint y: 266, endPoint x: 153, endPoint y: 266, distance: 24.0
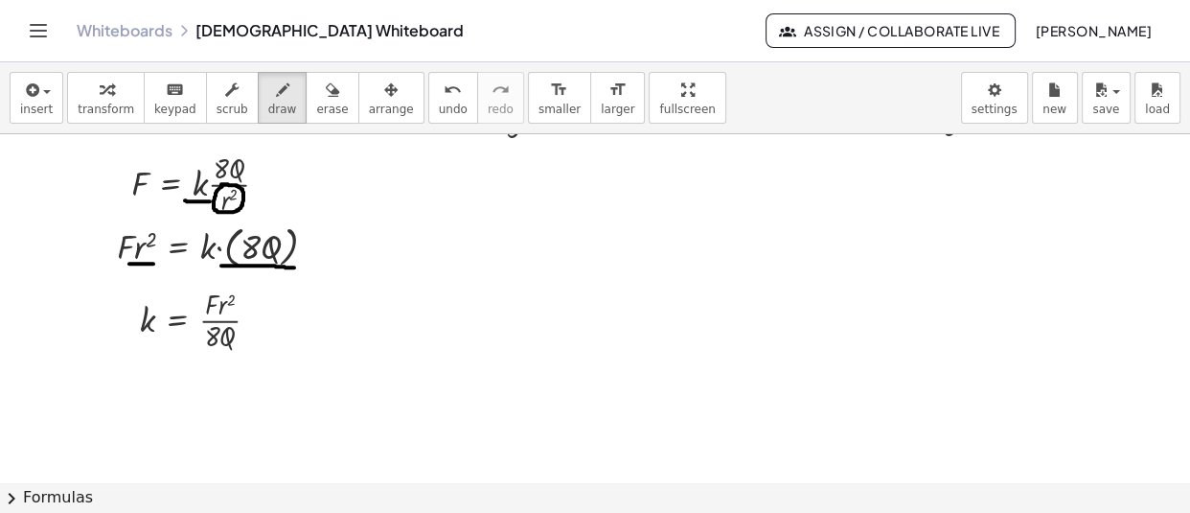
drag, startPoint x: 221, startPoint y: 268, endPoint x: 294, endPoint y: 270, distance: 72.9
drag, startPoint x: 206, startPoint y: 352, endPoint x: 232, endPoint y: 354, distance: 25.9
click at [326, 98] on icon "button" at bounding box center [332, 90] width 13 height 23
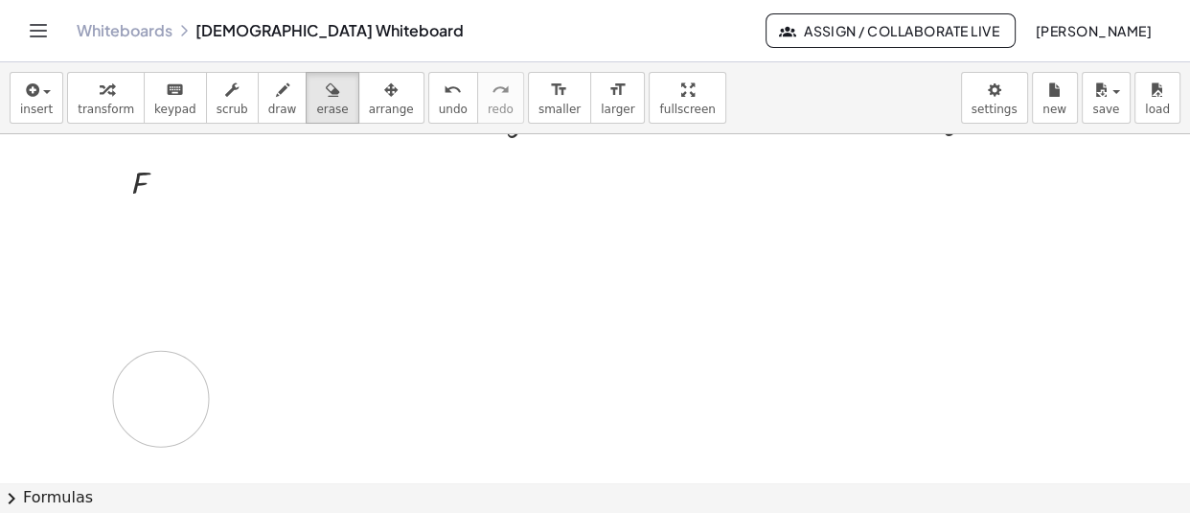
drag, startPoint x: 273, startPoint y: 200, endPoint x: 355, endPoint y: 307, distance: 134.0
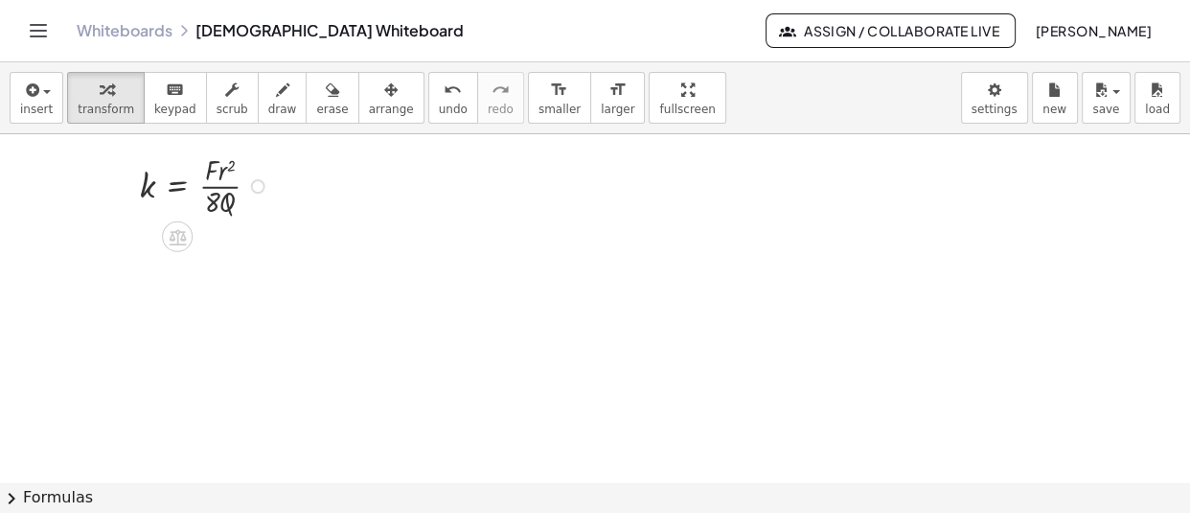
scroll to position [21206, 0]
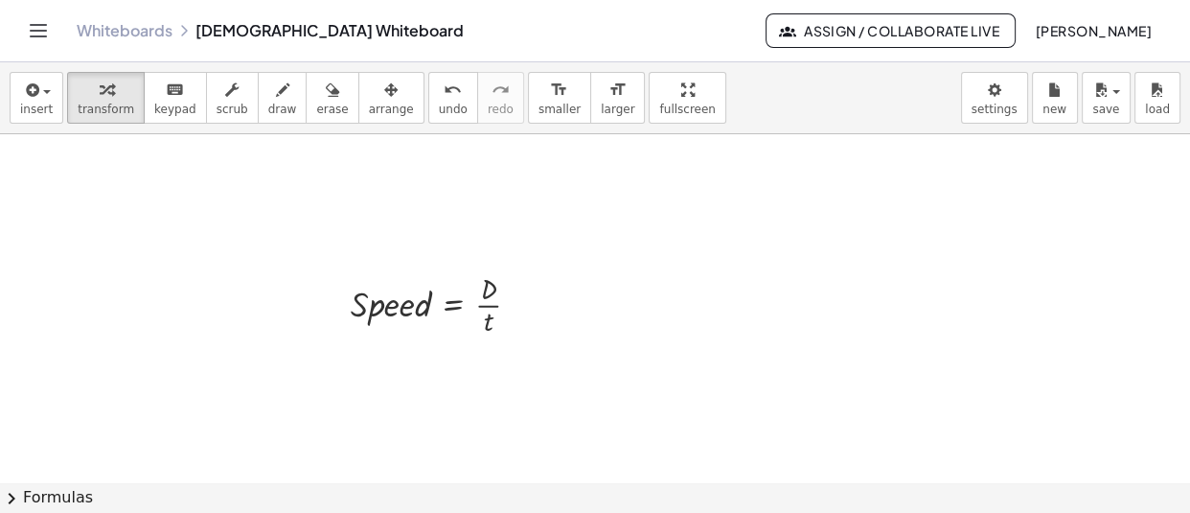
scroll to position [21296, 0]
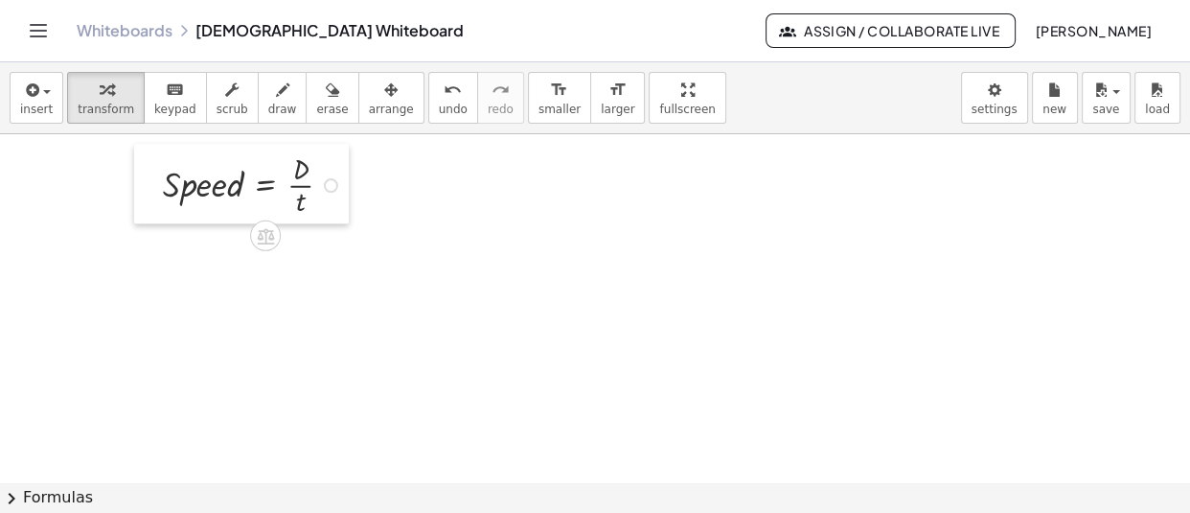
drag, startPoint x: 334, startPoint y: 311, endPoint x: 147, endPoint y: 203, distance: 216.8
click at [147, 203] on div at bounding box center [148, 184] width 29 height 80
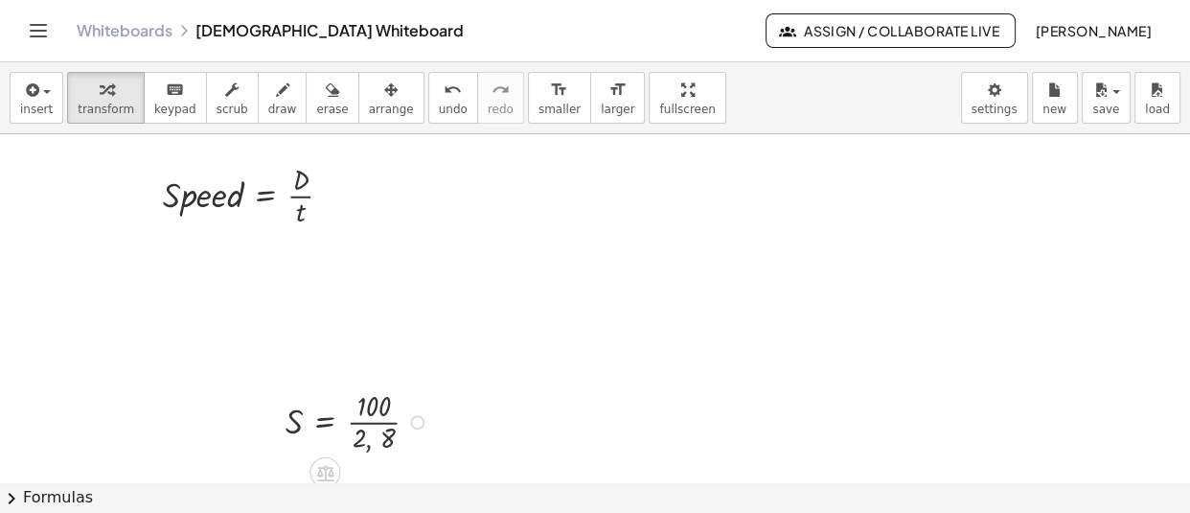
click at [419, 419] on div at bounding box center [417, 422] width 14 height 14
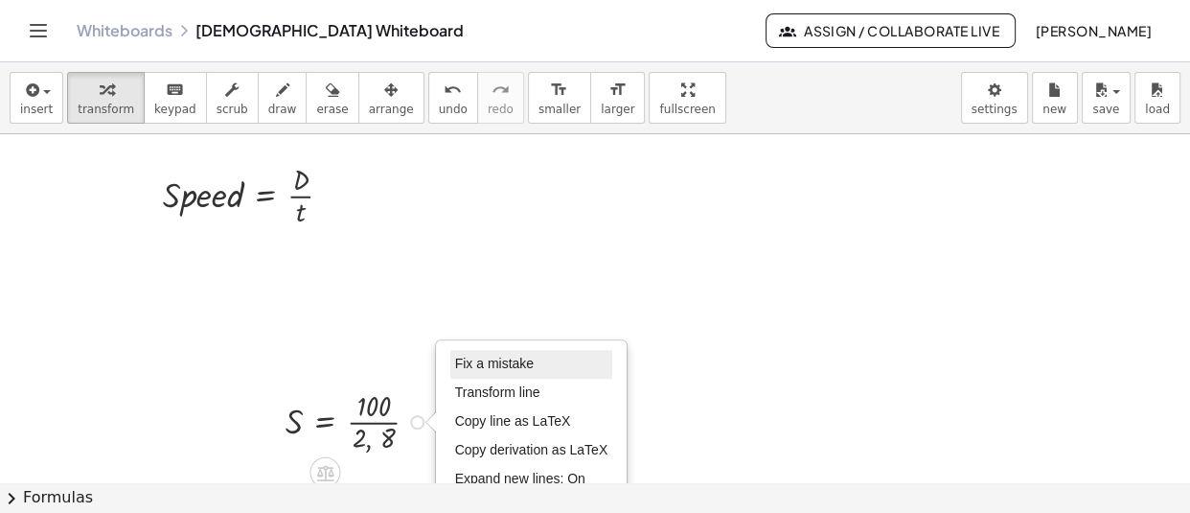
click at [528, 364] on span "Fix a mistake" at bounding box center [494, 363] width 79 height 15
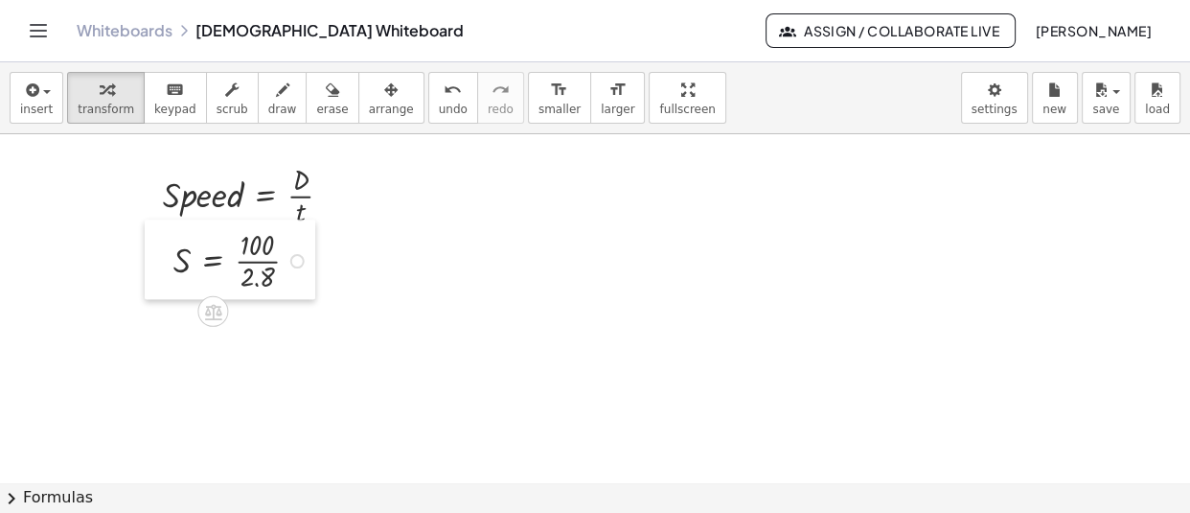
drag, startPoint x: 280, startPoint y: 430, endPoint x: 168, endPoint y: 269, distance: 196.2
click at [168, 269] on div at bounding box center [159, 259] width 29 height 80
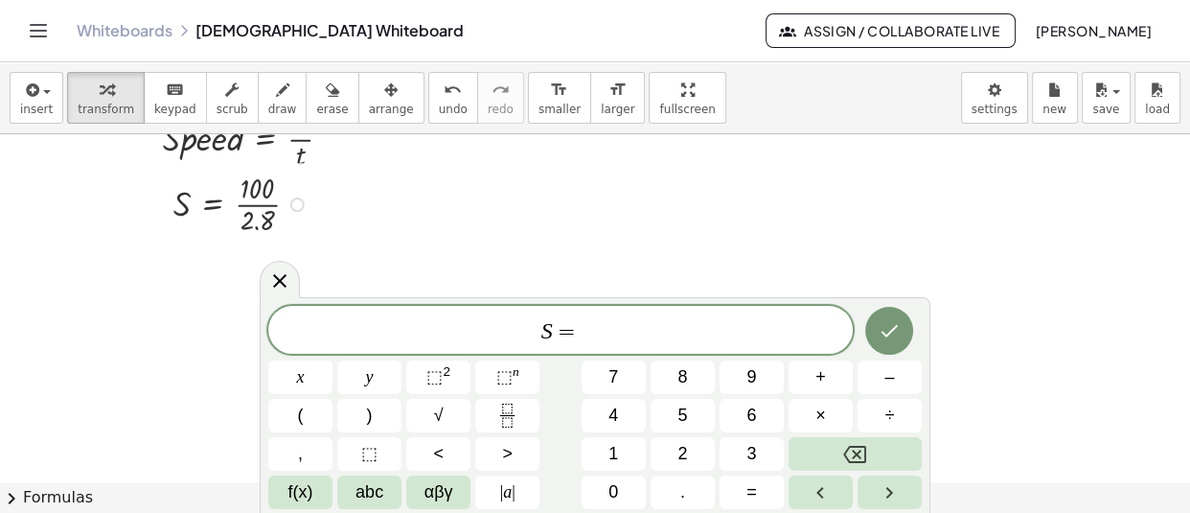
scroll to position [21353, 0]
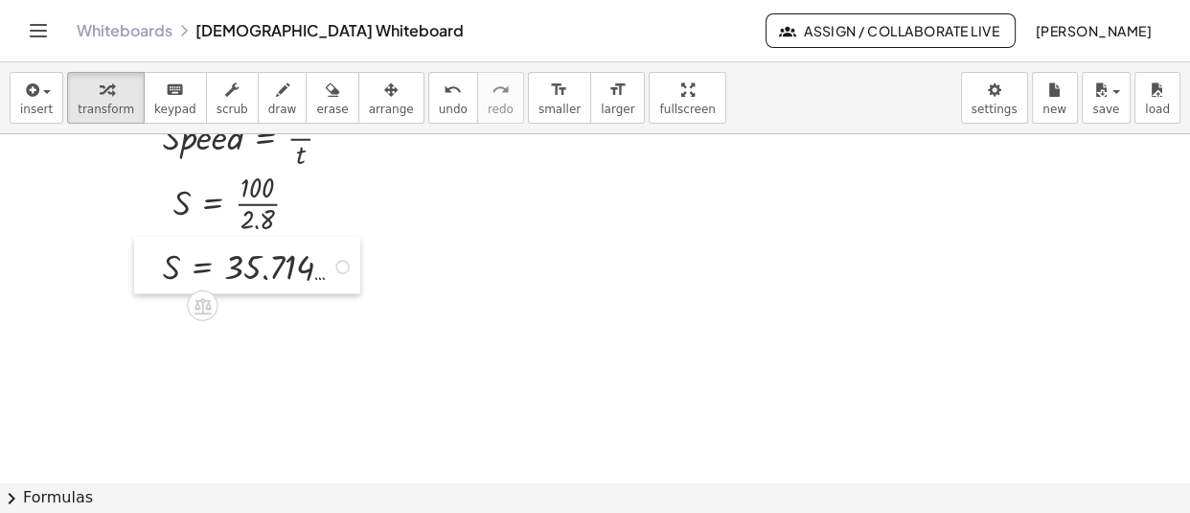
drag, startPoint x: 377, startPoint y: 374, endPoint x: 156, endPoint y: 265, distance: 245.6
click at [156, 265] on div at bounding box center [148, 265] width 29 height 57
click at [342, 261] on div at bounding box center [342, 267] width 14 height 14
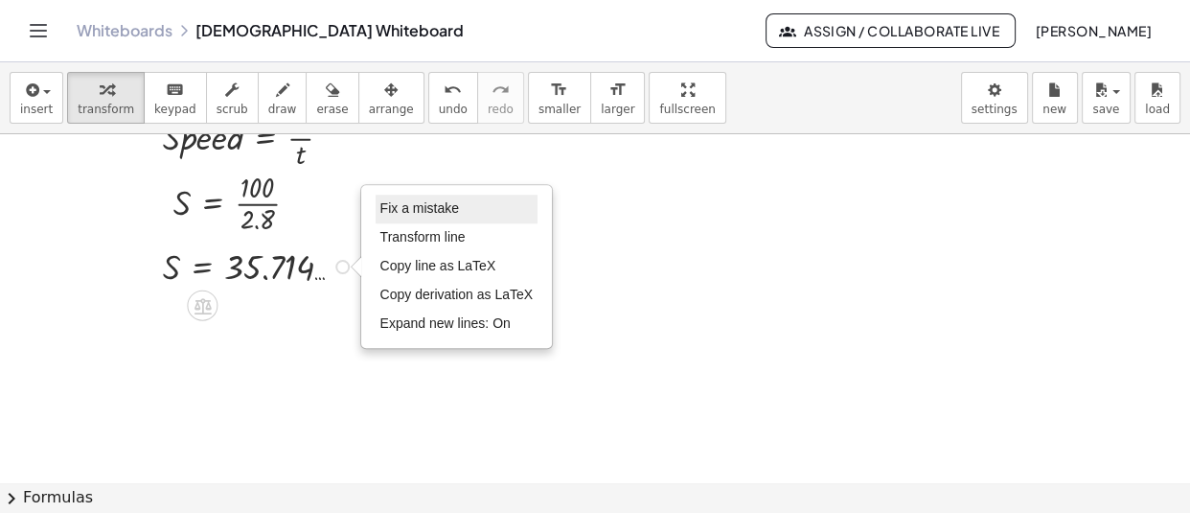
click at [502, 201] on li "Fix a mistake" at bounding box center [457, 209] width 163 height 29
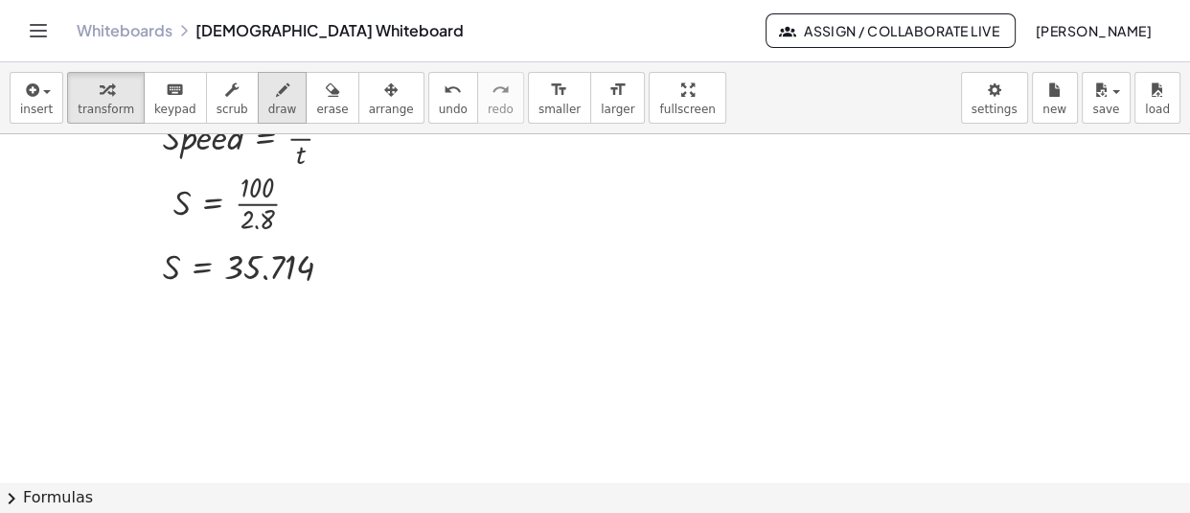
click at [276, 101] on icon "button" at bounding box center [282, 90] width 13 height 23
drag, startPoint x: 345, startPoint y: 251, endPoint x: 333, endPoint y: 281, distance: 32.2
drag, startPoint x: 324, startPoint y: 268, endPoint x: 342, endPoint y: 265, distance: 18.4
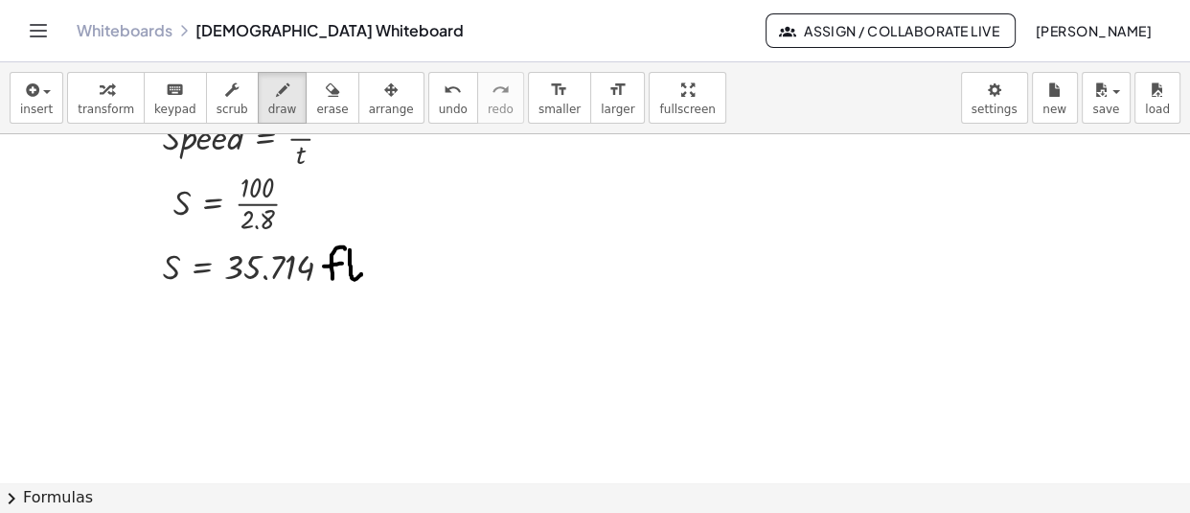
drag, startPoint x: 350, startPoint y: 252, endPoint x: 361, endPoint y: 276, distance: 26.6
drag, startPoint x: 371, startPoint y: 249, endPoint x: 369, endPoint y: 283, distance: 33.6
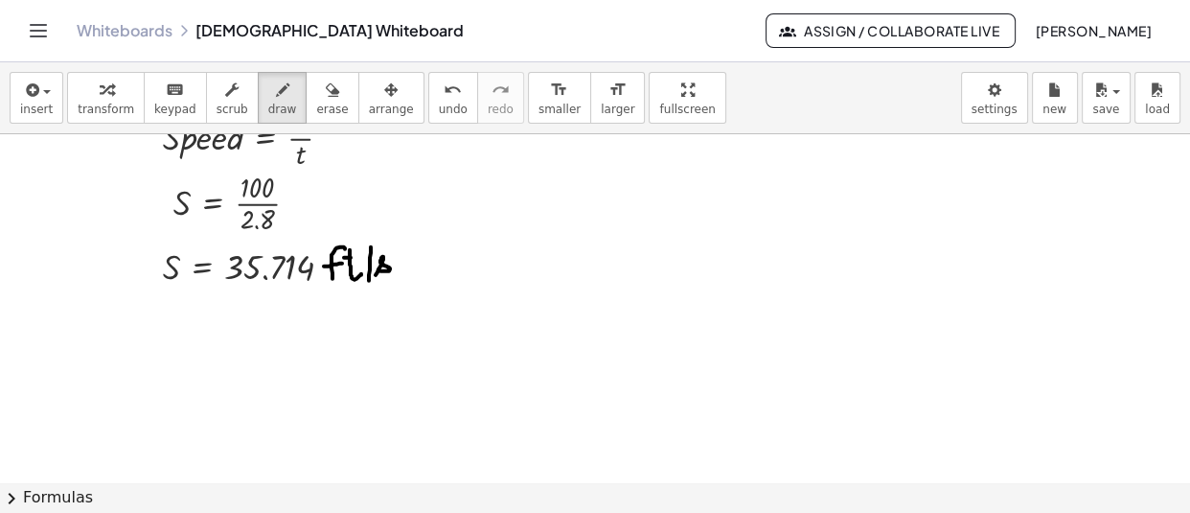
click at [100, 100] on icon "button" at bounding box center [106, 90] width 13 height 23
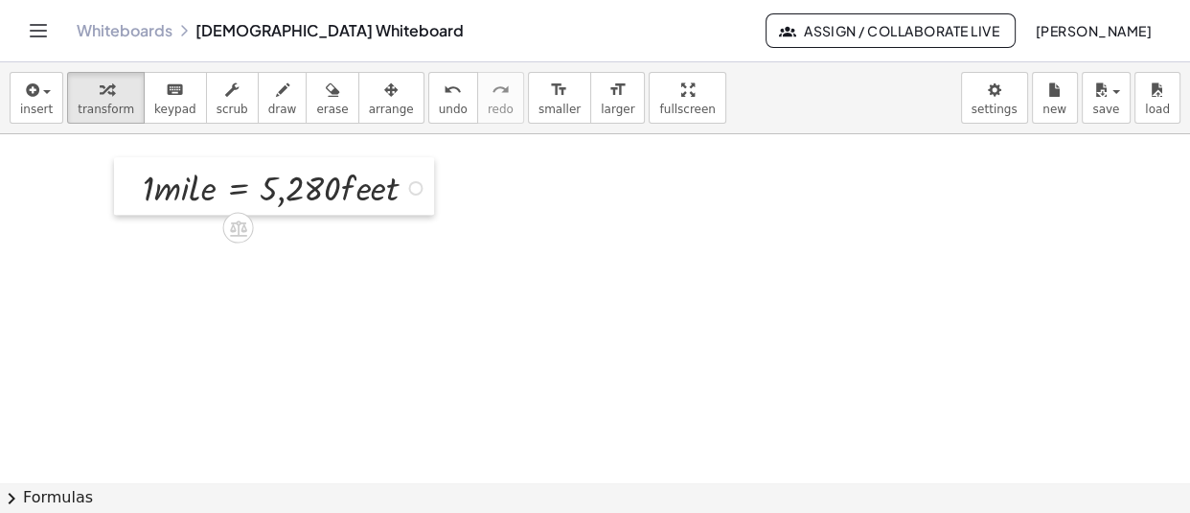
drag, startPoint x: 270, startPoint y: 310, endPoint x: 123, endPoint y: 191, distance: 189.5
click at [123, 191] on div at bounding box center [128, 186] width 29 height 58
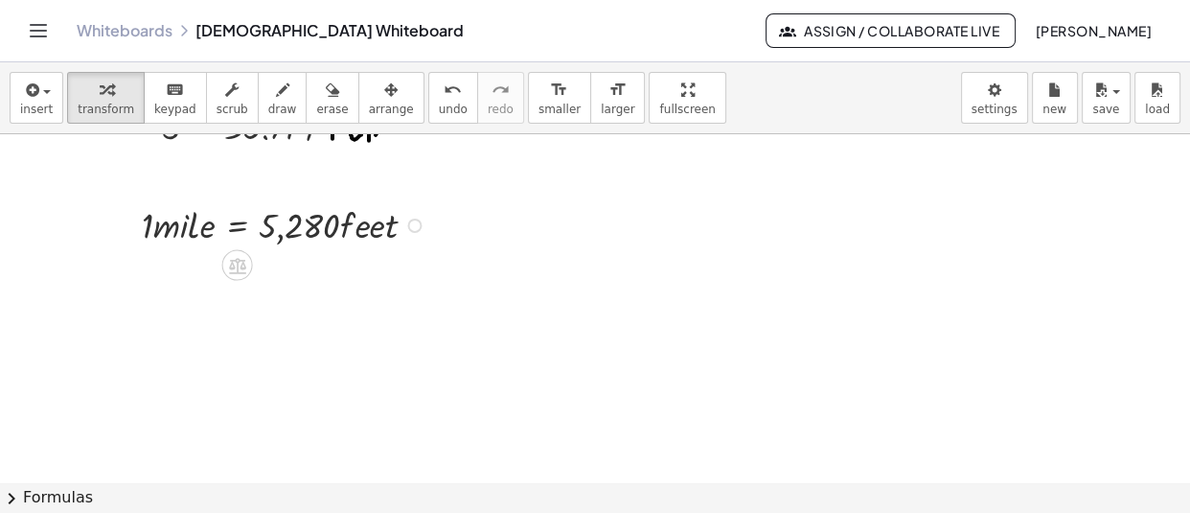
scroll to position [21486, 0]
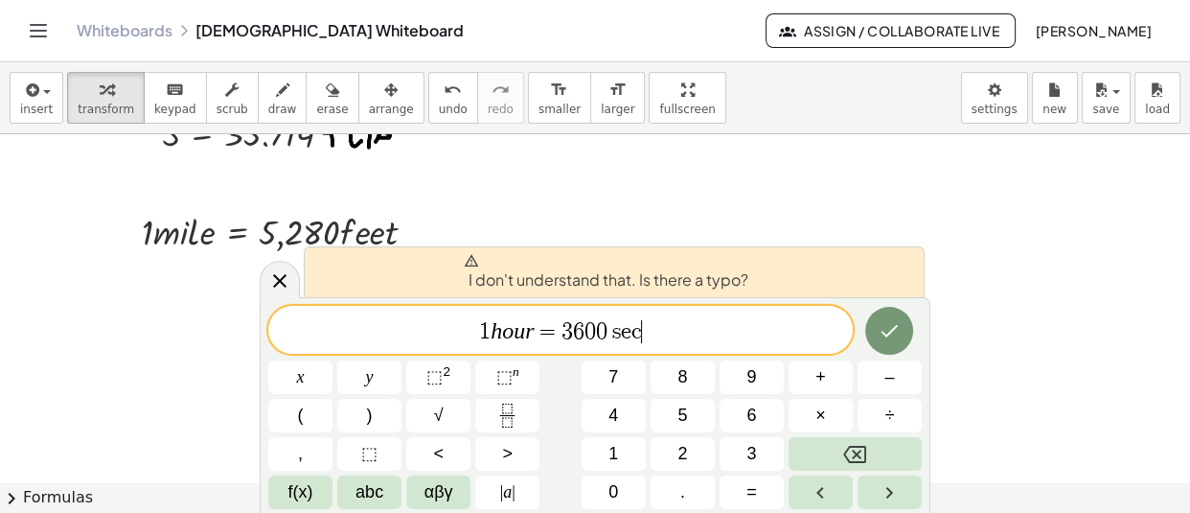
click at [640, 337] on var "c" at bounding box center [637, 331] width 11 height 23
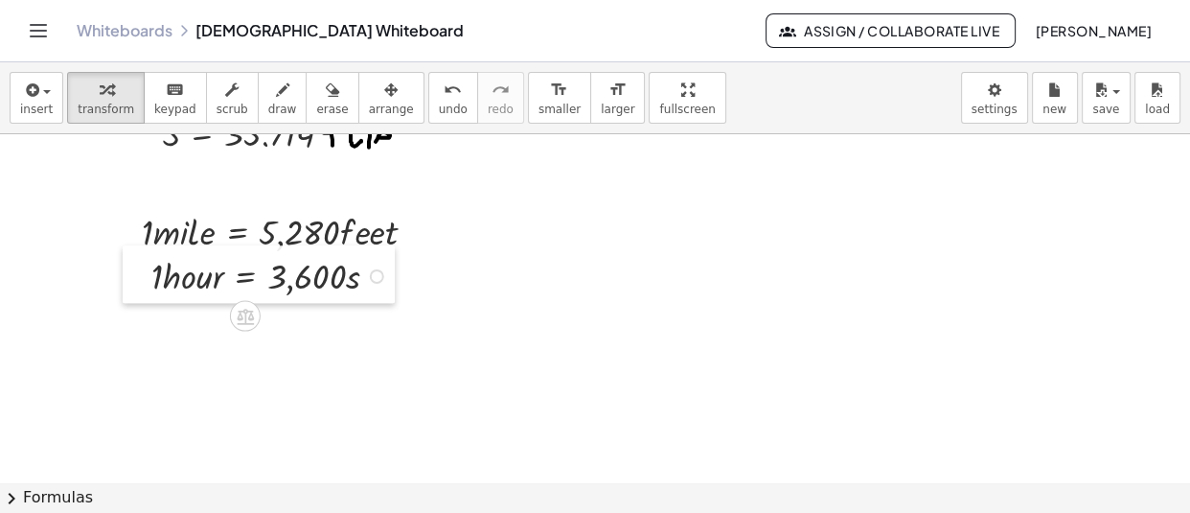
drag, startPoint x: 363, startPoint y: 424, endPoint x: 136, endPoint y: 283, distance: 267.3
click at [136, 283] on div at bounding box center [137, 274] width 29 height 58
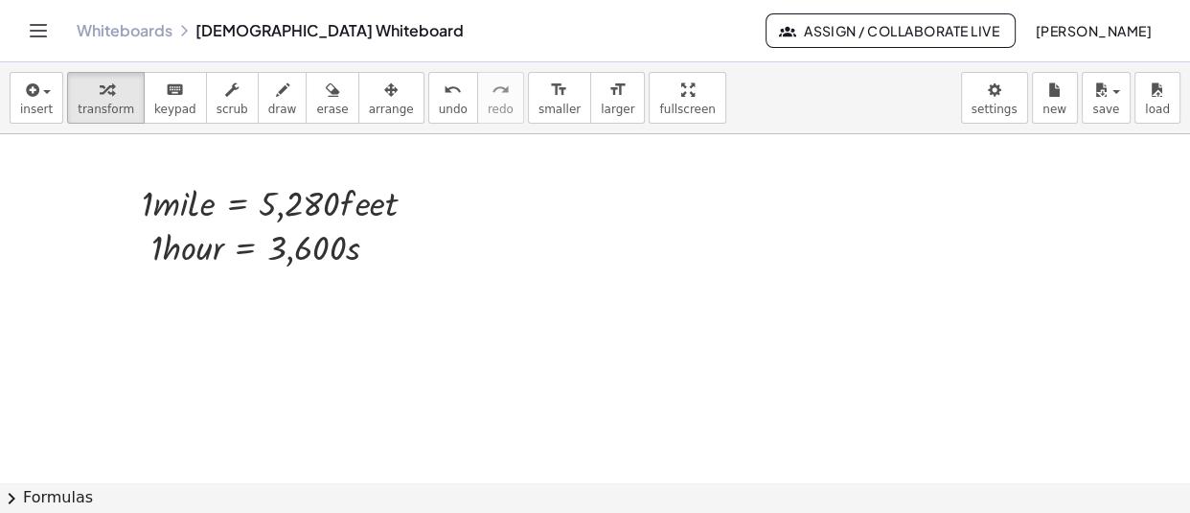
scroll to position [21533, 0]
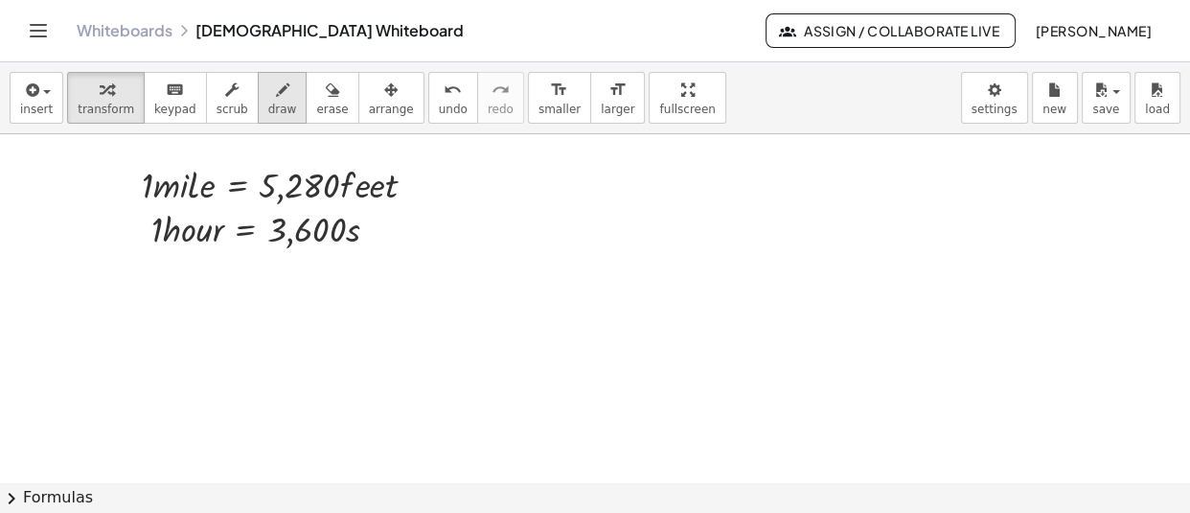
click at [276, 100] on icon "button" at bounding box center [282, 90] width 13 height 23
drag, startPoint x: 211, startPoint y: 304, endPoint x: 221, endPoint y: 321, distance: 20.2
drag, startPoint x: 256, startPoint y: 286, endPoint x: 250, endPoint y: 325, distance: 39.7
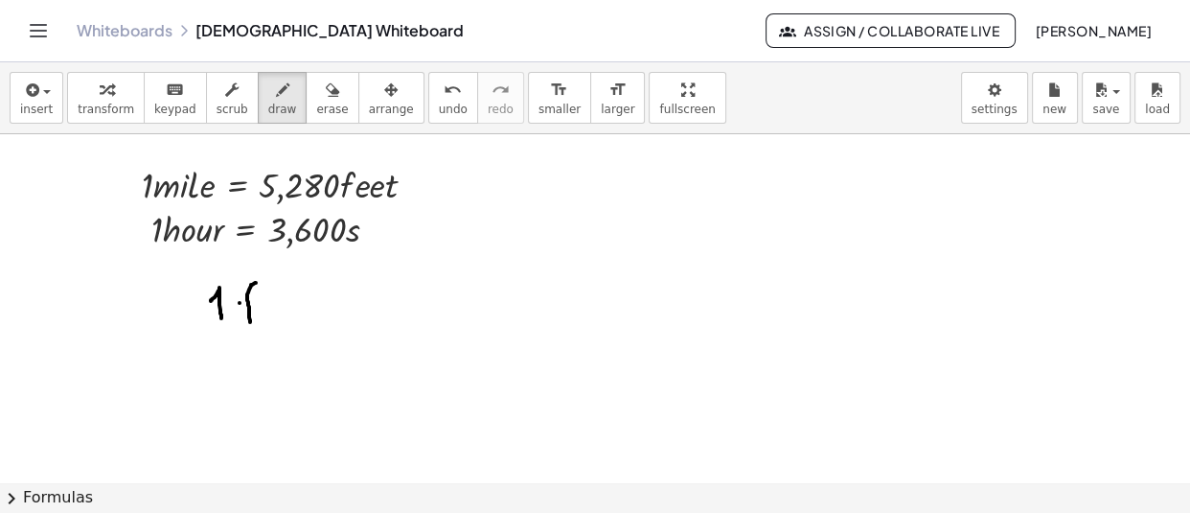
drag, startPoint x: 240, startPoint y: 306, endPoint x: 254, endPoint y: 303, distance: 14.7
drag, startPoint x: 269, startPoint y: 284, endPoint x: 278, endPoint y: 314, distance: 31.9
drag, startPoint x: 265, startPoint y: 297, endPoint x: 277, endPoint y: 296, distance: 11.5
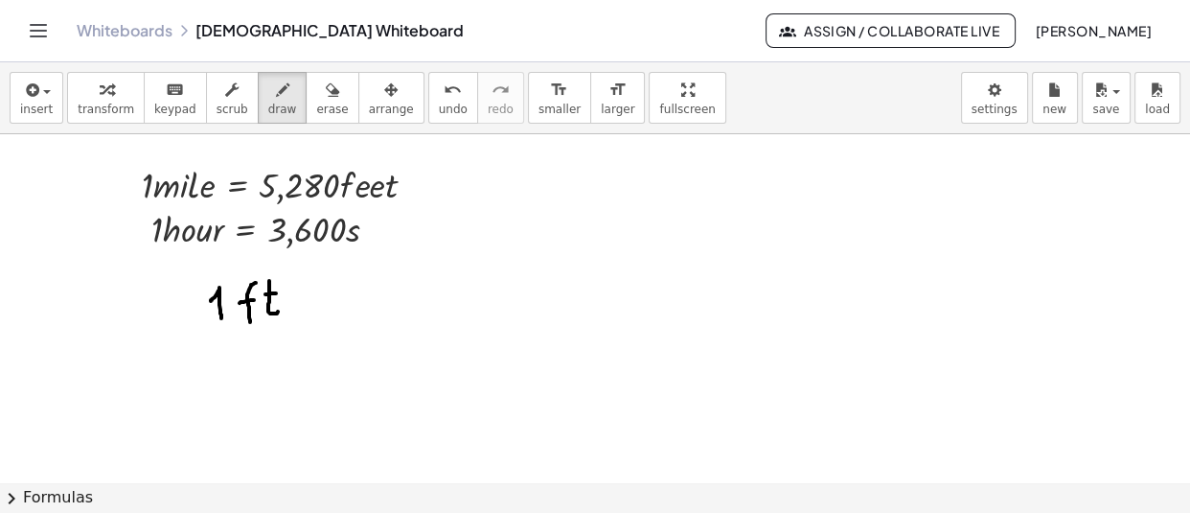
drag, startPoint x: 294, startPoint y: 280, endPoint x: 288, endPoint y: 331, distance: 51.2
drag, startPoint x: 335, startPoint y: 296, endPoint x: 355, endPoint y: 294, distance: 19.3
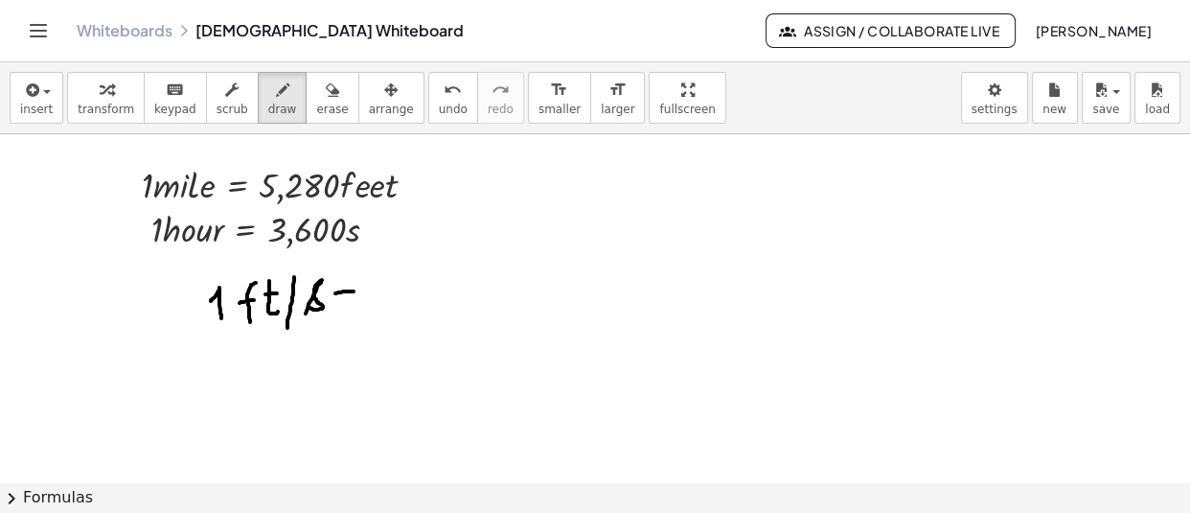
drag, startPoint x: 335, startPoint y: 302, endPoint x: 355, endPoint y: 301, distance: 19.2
drag, startPoint x: 380, startPoint y: 309, endPoint x: 488, endPoint y: 309, distance: 107.3
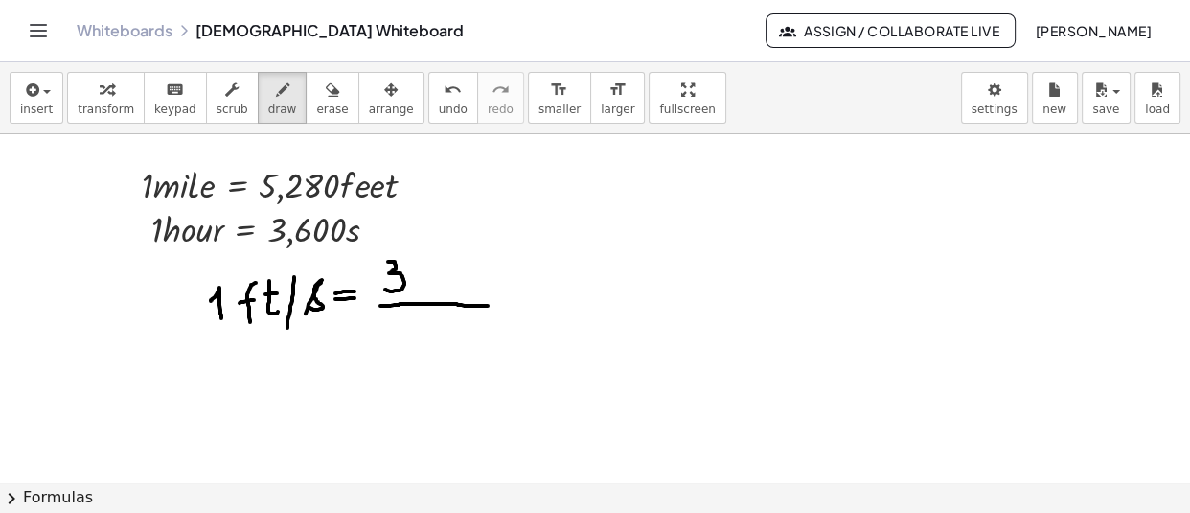
drag, startPoint x: 388, startPoint y: 265, endPoint x: 383, endPoint y: 288, distance: 24.4
drag, startPoint x: 420, startPoint y: 260, endPoint x: 406, endPoint y: 281, distance: 25.0
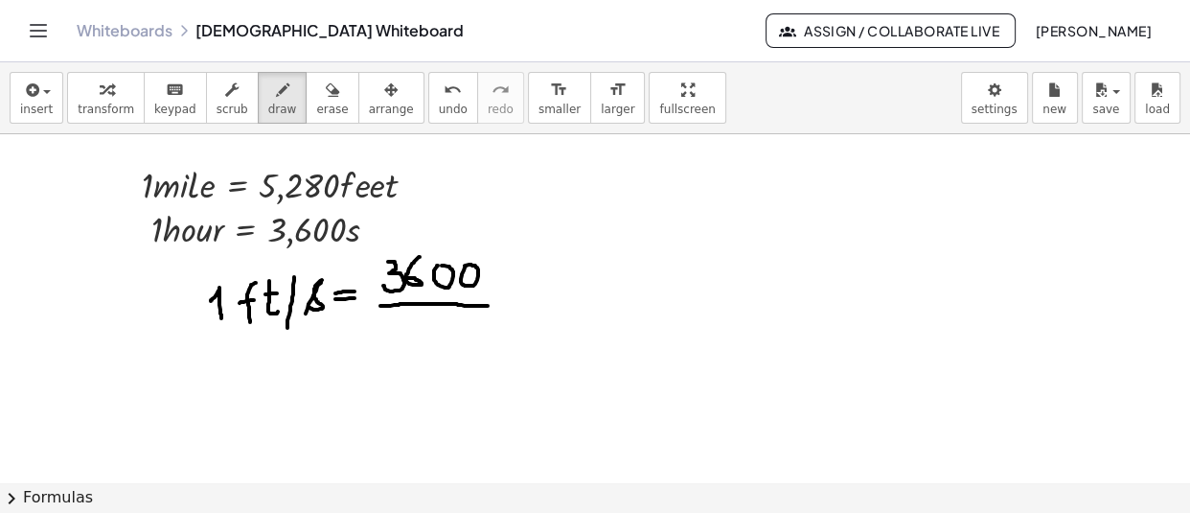
drag, startPoint x: 404, startPoint y: 319, endPoint x: 378, endPoint y: 346, distance: 37.9
drag, startPoint x: 411, startPoint y: 323, endPoint x: 433, endPoint y: 351, distance: 35.5
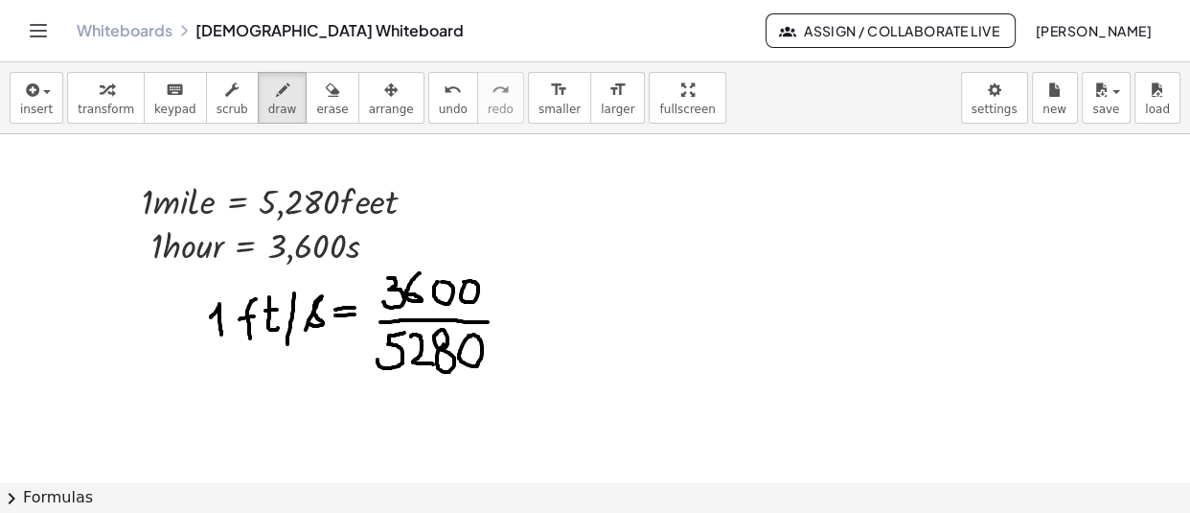
scroll to position [21552, 0]
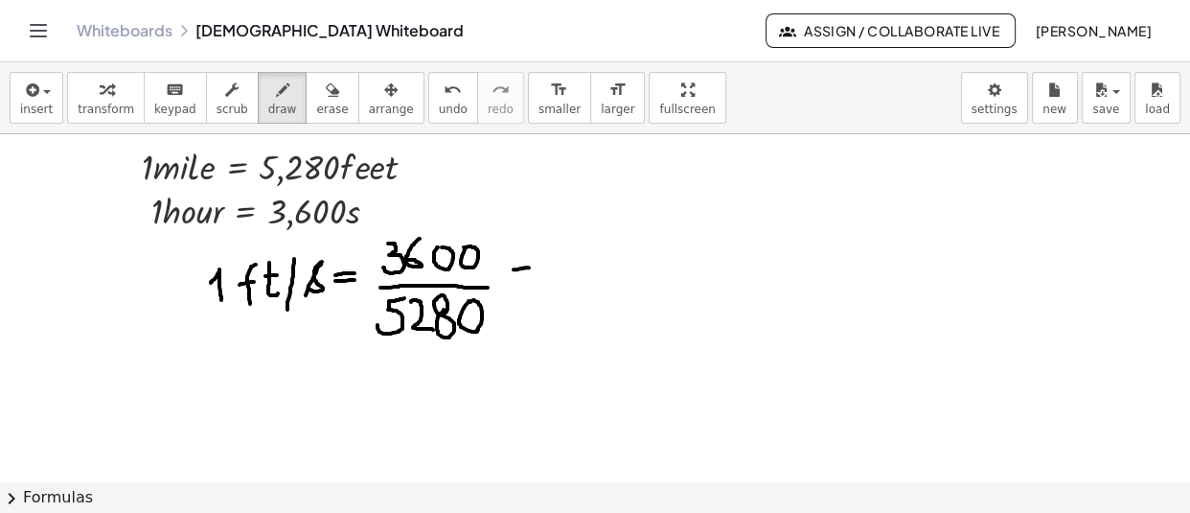
drag, startPoint x: 514, startPoint y: 272, endPoint x: 530, endPoint y: 270, distance: 16.4
drag, startPoint x: 514, startPoint y: 282, endPoint x: 526, endPoint y: 279, distance: 12.8
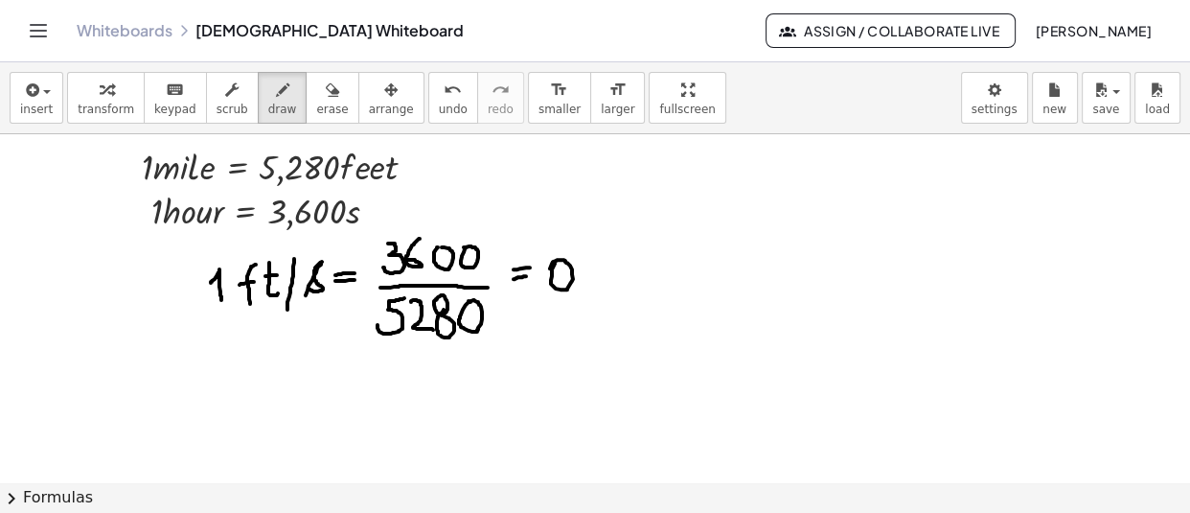
drag, startPoint x: 602, startPoint y: 259, endPoint x: 591, endPoint y: 279, distance: 22.7
drag, startPoint x: 604, startPoint y: 264, endPoint x: 595, endPoint y: 283, distance: 21.0
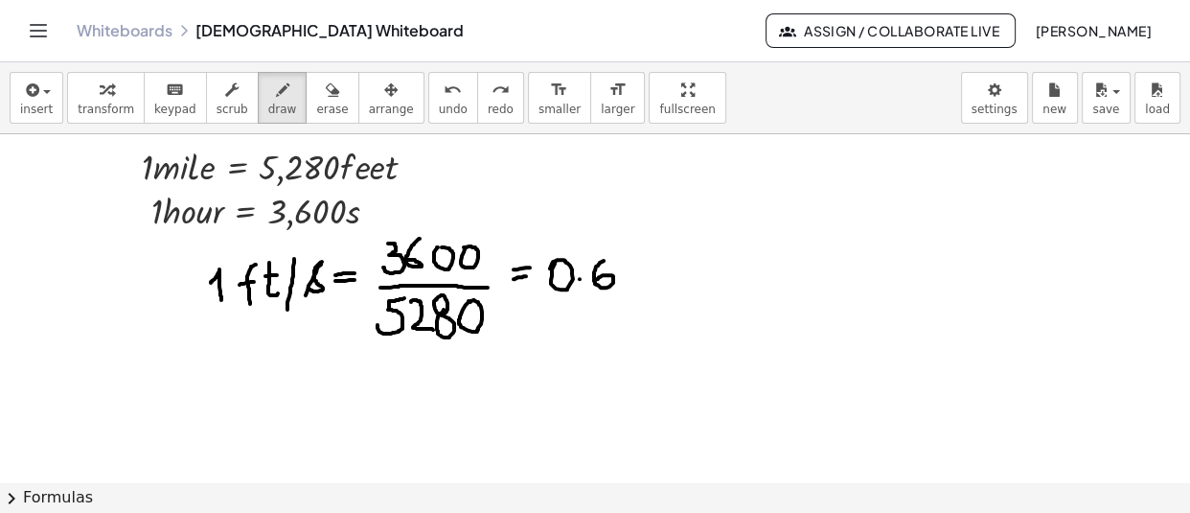
drag, startPoint x: 647, startPoint y: 259, endPoint x: 648, endPoint y: 288, distance: 28.8
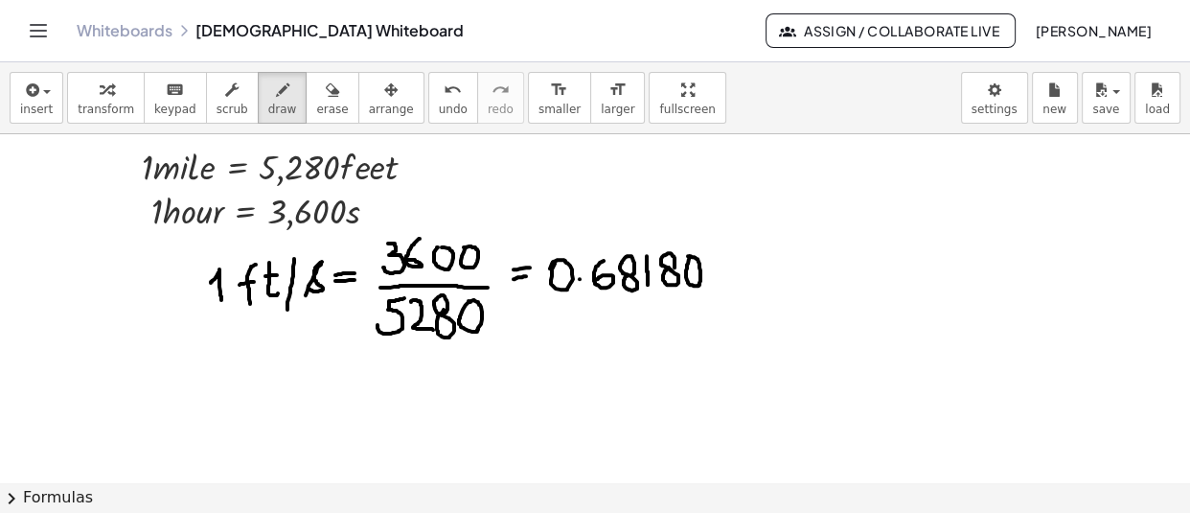
drag, startPoint x: 732, startPoint y: 262, endPoint x: 767, endPoint y: 277, distance: 37.8
drag, startPoint x: 780, startPoint y: 259, endPoint x: 784, endPoint y: 302, distance: 43.3
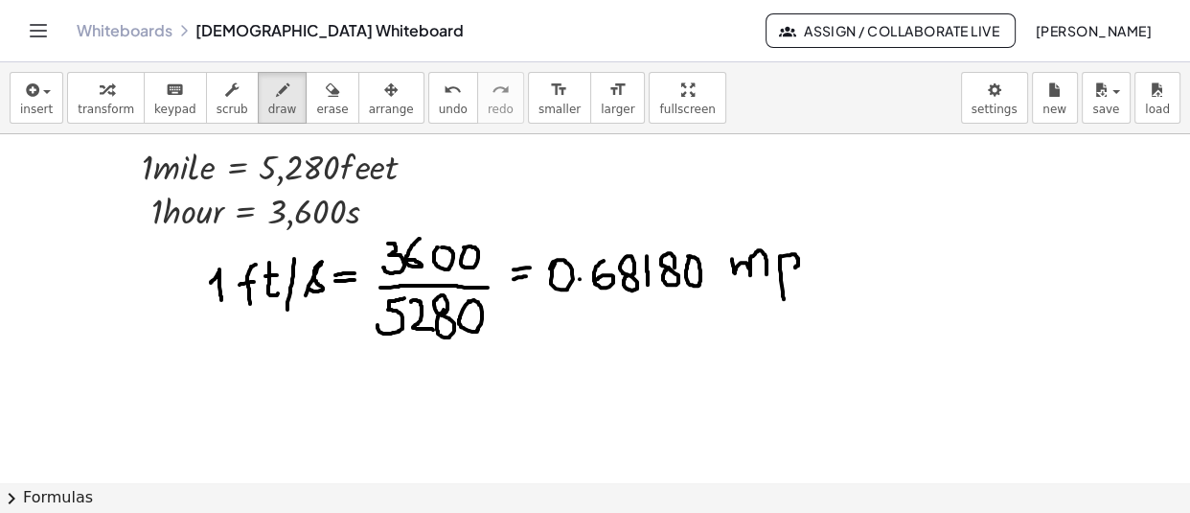
drag, startPoint x: 780, startPoint y: 260, endPoint x: 779, endPoint y: 274, distance: 14.4
drag, startPoint x: 807, startPoint y: 237, endPoint x: 831, endPoint y: 279, distance: 48.5
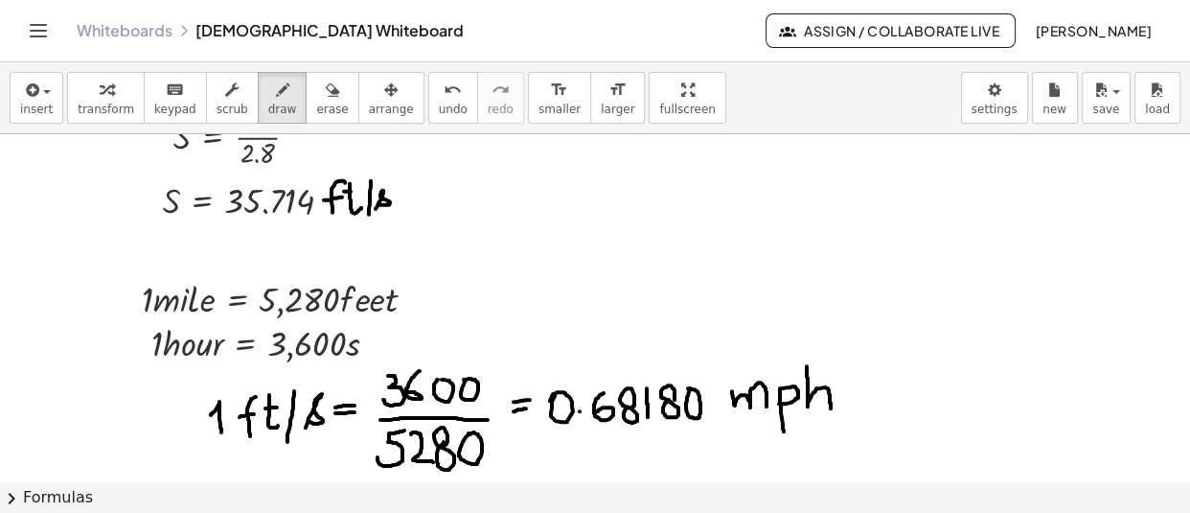
scroll to position [21418, 0]
drag, startPoint x: 210, startPoint y: 230, endPoint x: 331, endPoint y: 228, distance: 120.8
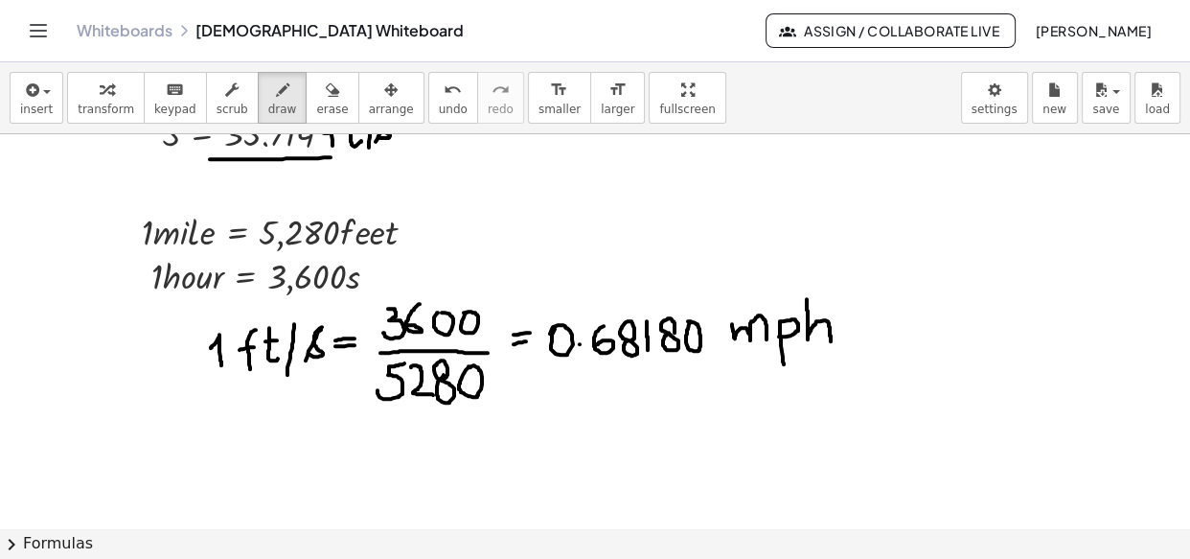
scroll to position [21483, 0]
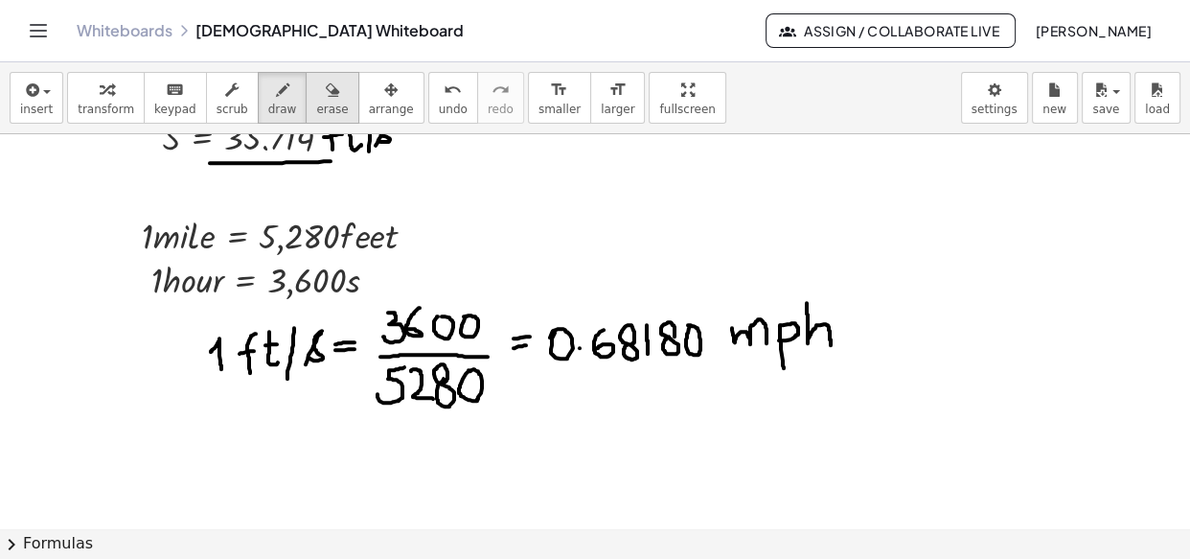
click at [316, 103] on span "erase" at bounding box center [332, 109] width 32 height 13
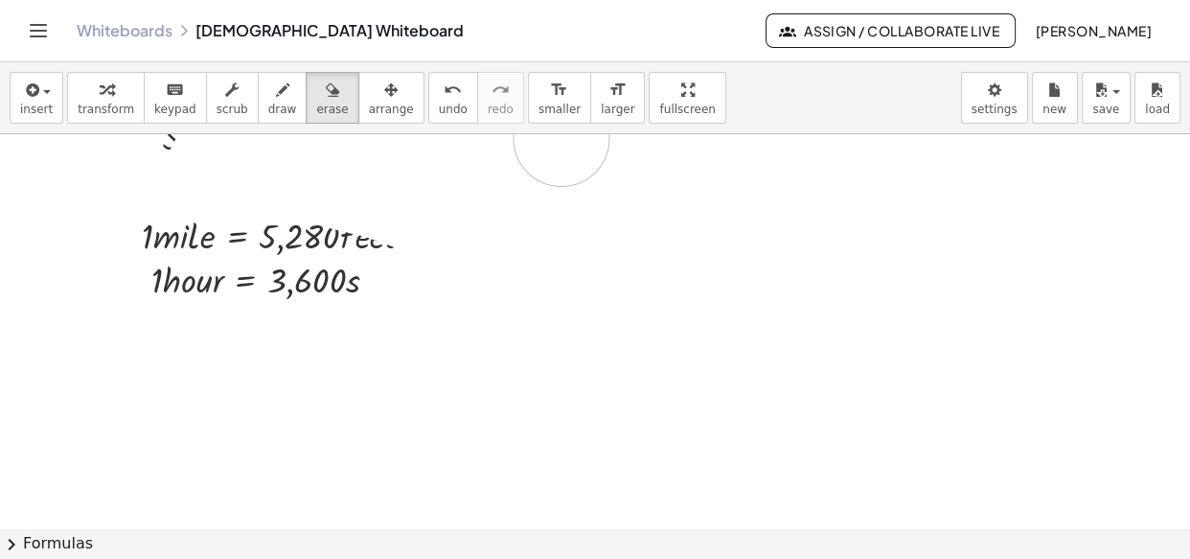
drag, startPoint x: 428, startPoint y: 353, endPoint x: 0, endPoint y: 220, distance: 448.3
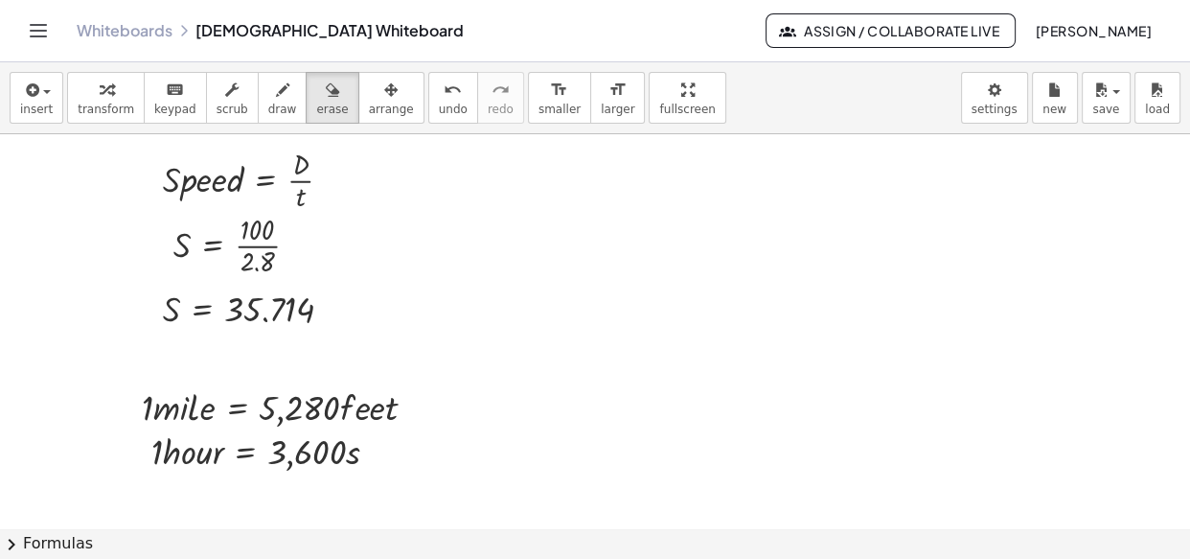
scroll to position [21370, 0]
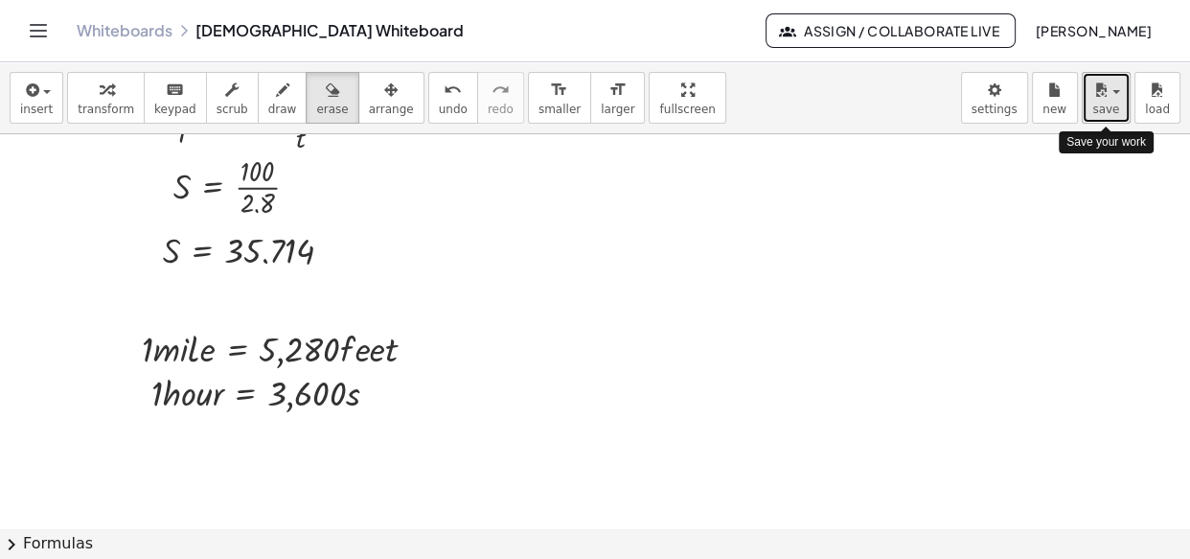
click at [1116, 103] on span "save" at bounding box center [1106, 109] width 27 height 13
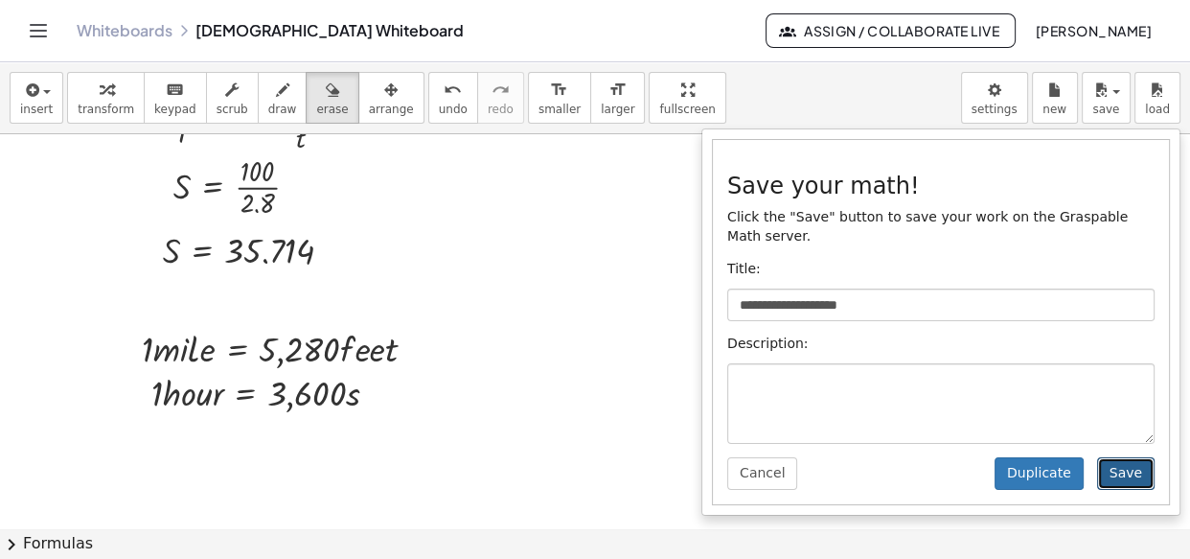
click at [1147, 457] on button "Save" at bounding box center [1126, 473] width 58 height 33
